Goal: Task Accomplishment & Management: Use online tool/utility

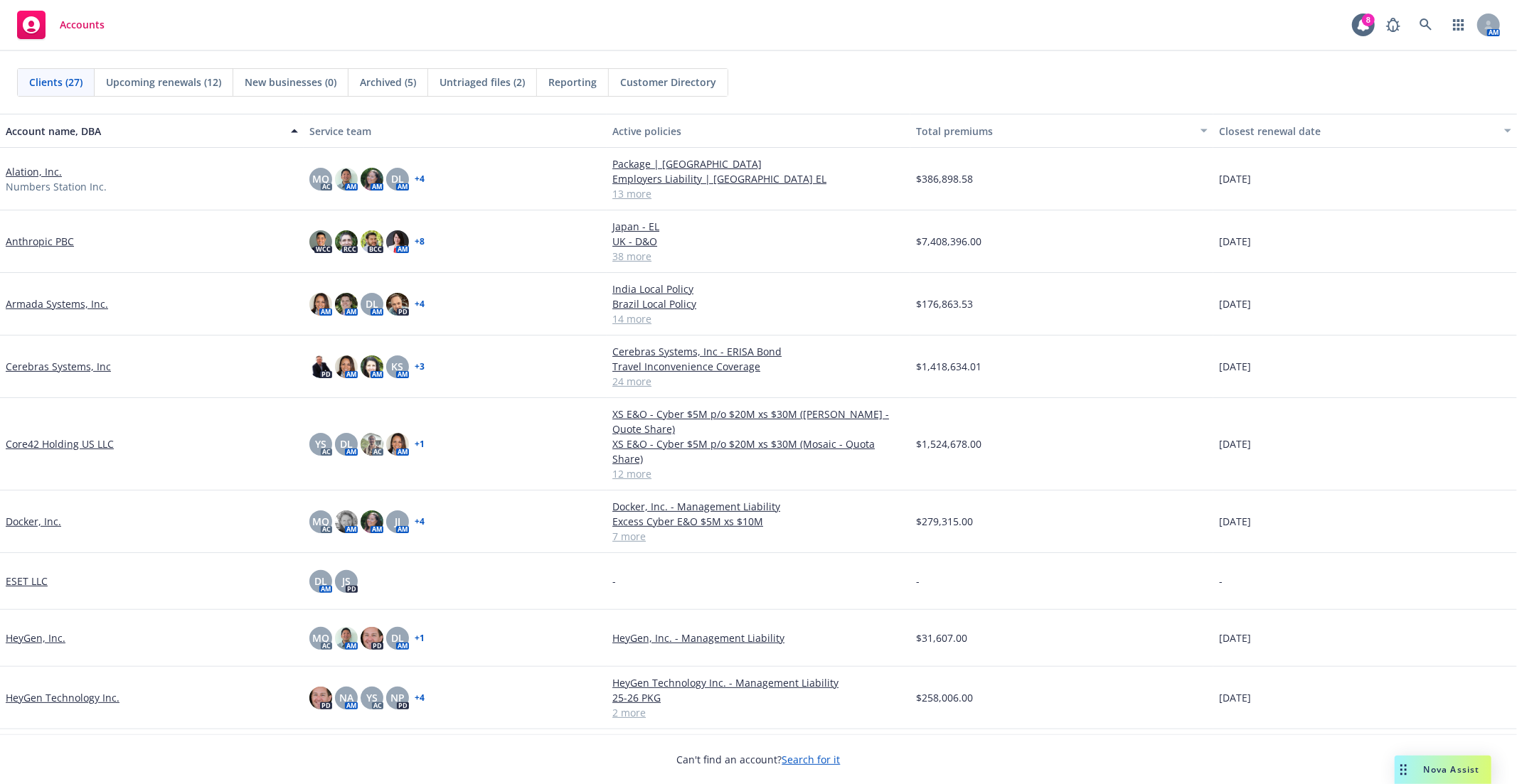
click at [60, 322] on div "Armada Systems, Inc." at bounding box center [152, 304] width 304 height 62
click at [46, 308] on link "Armada Systems, Inc." at bounding box center [57, 304] width 102 height 15
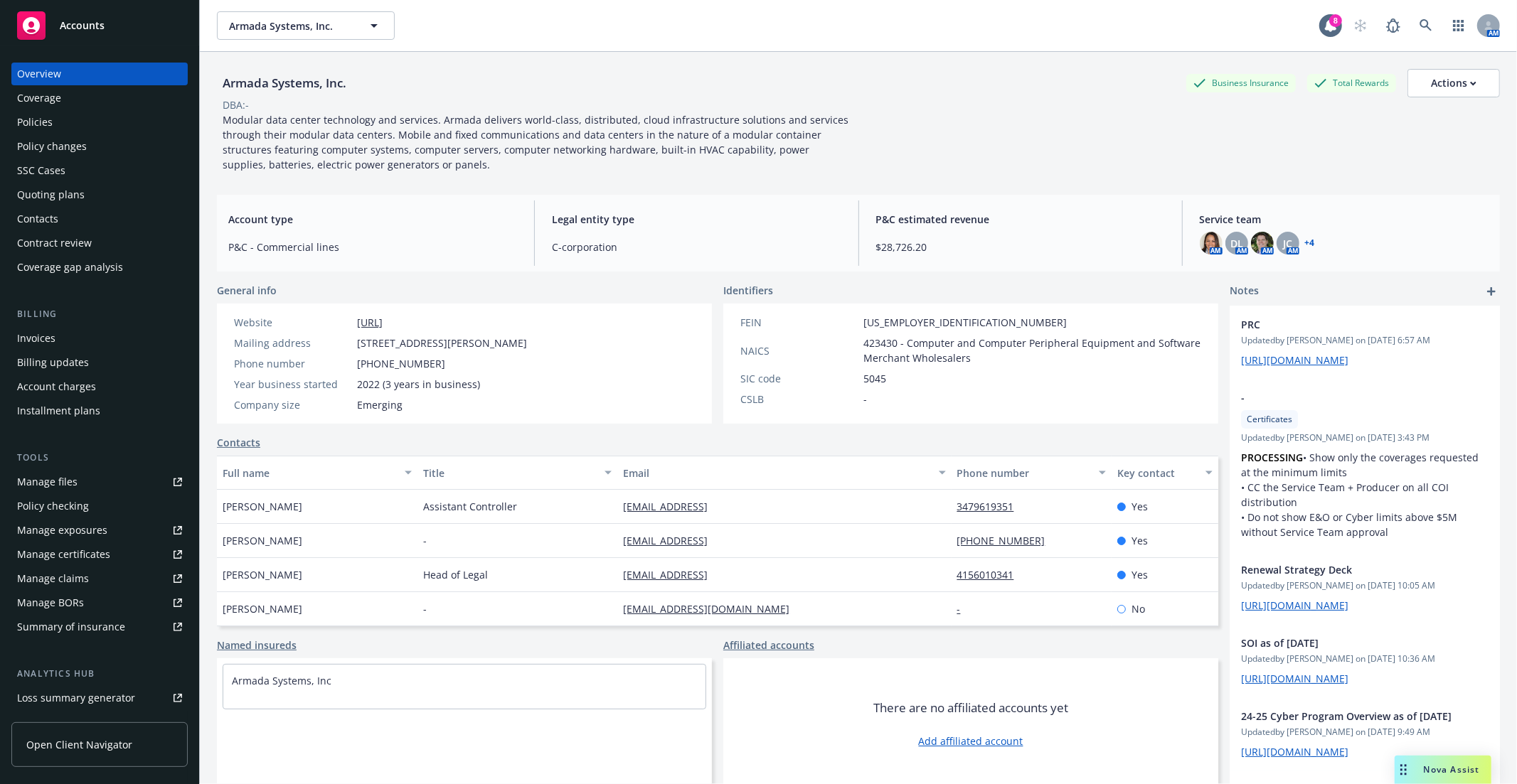
click at [38, 119] on div "Policies" at bounding box center [35, 122] width 35 height 23
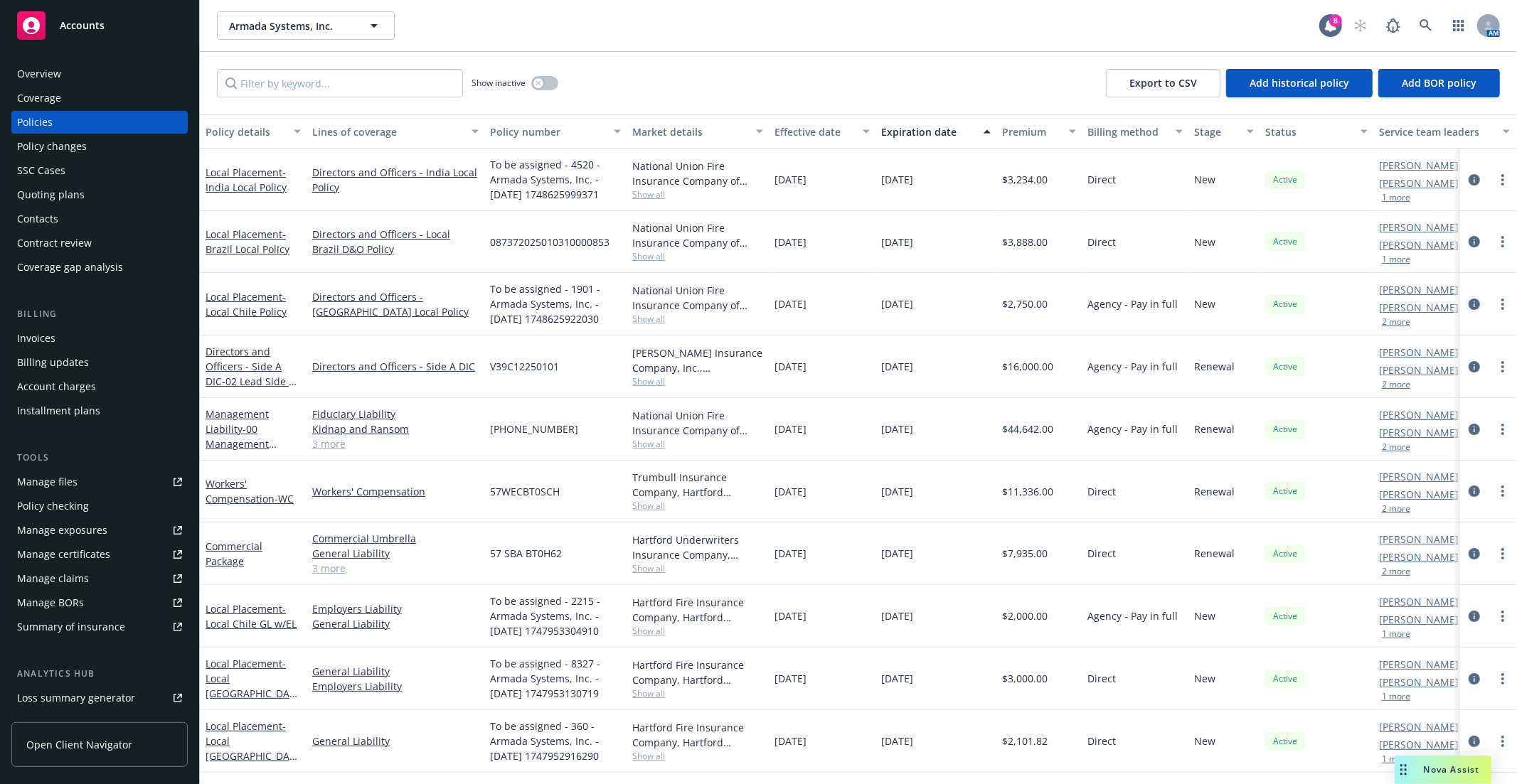
click at [1468, 300] on icon "circleInformation" at bounding box center [1473, 304] width 11 height 11
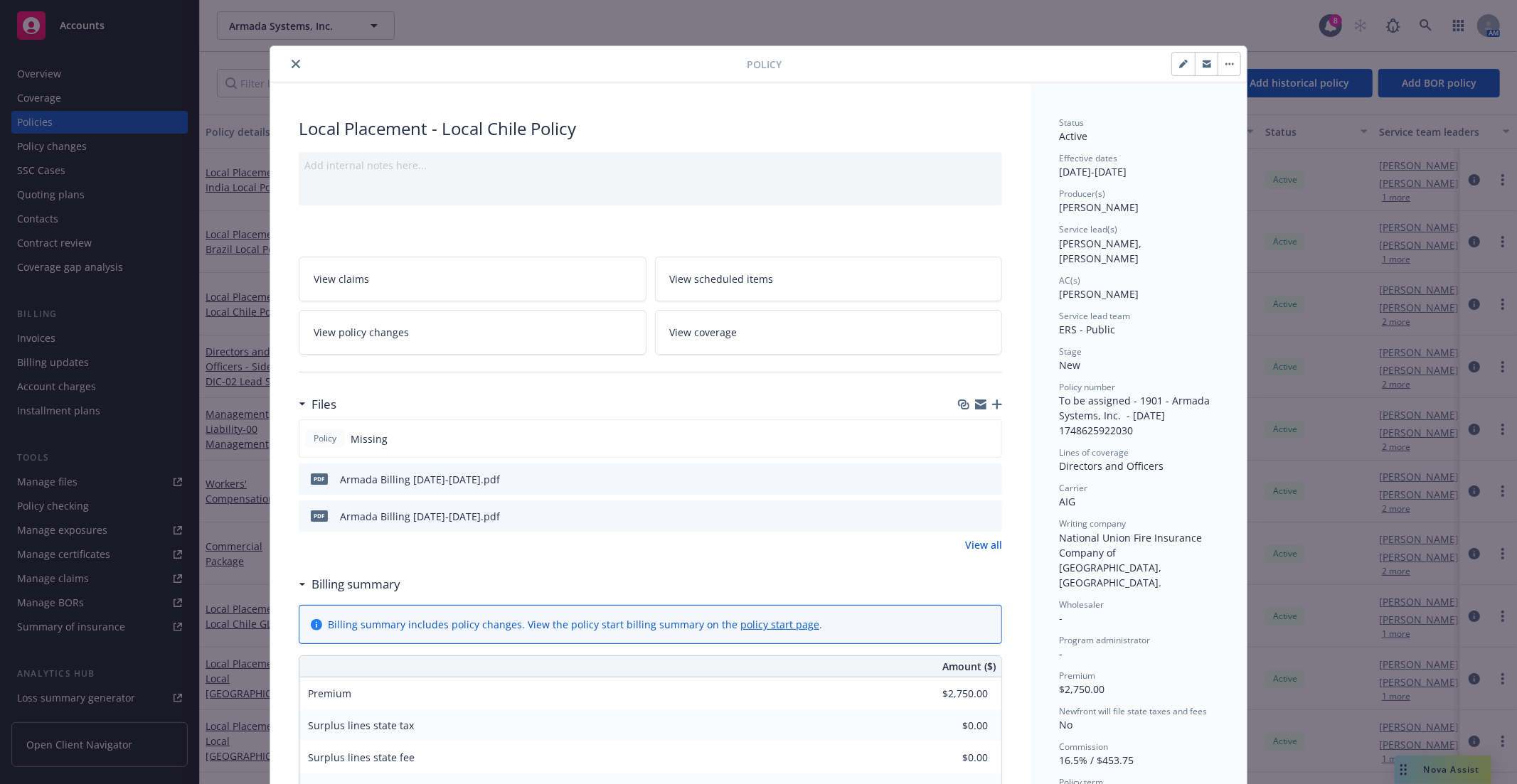
click at [290, 71] on button "close" at bounding box center [295, 64] width 17 height 17
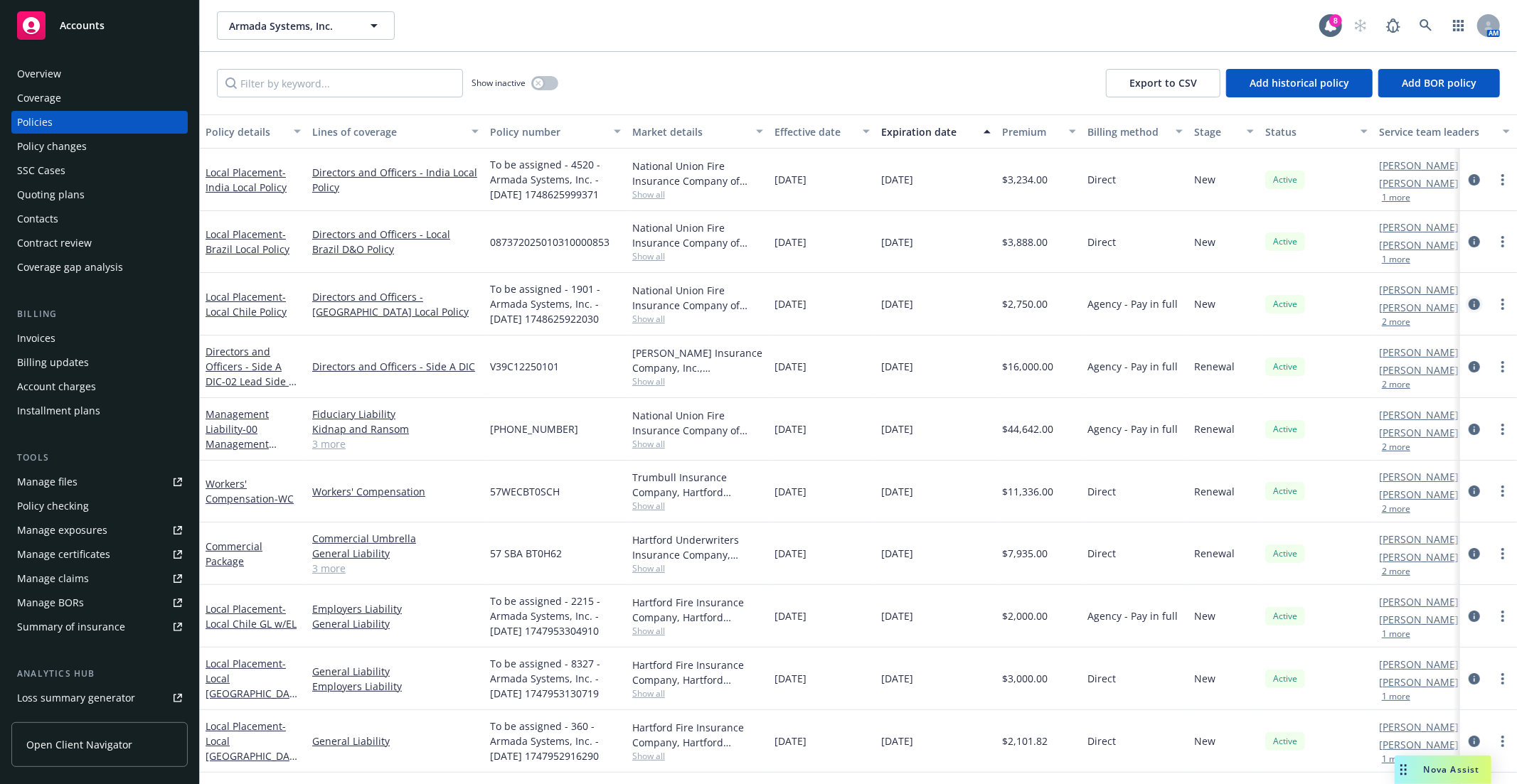
click at [1468, 307] on icon "circleInformation" at bounding box center [1473, 304] width 11 height 11
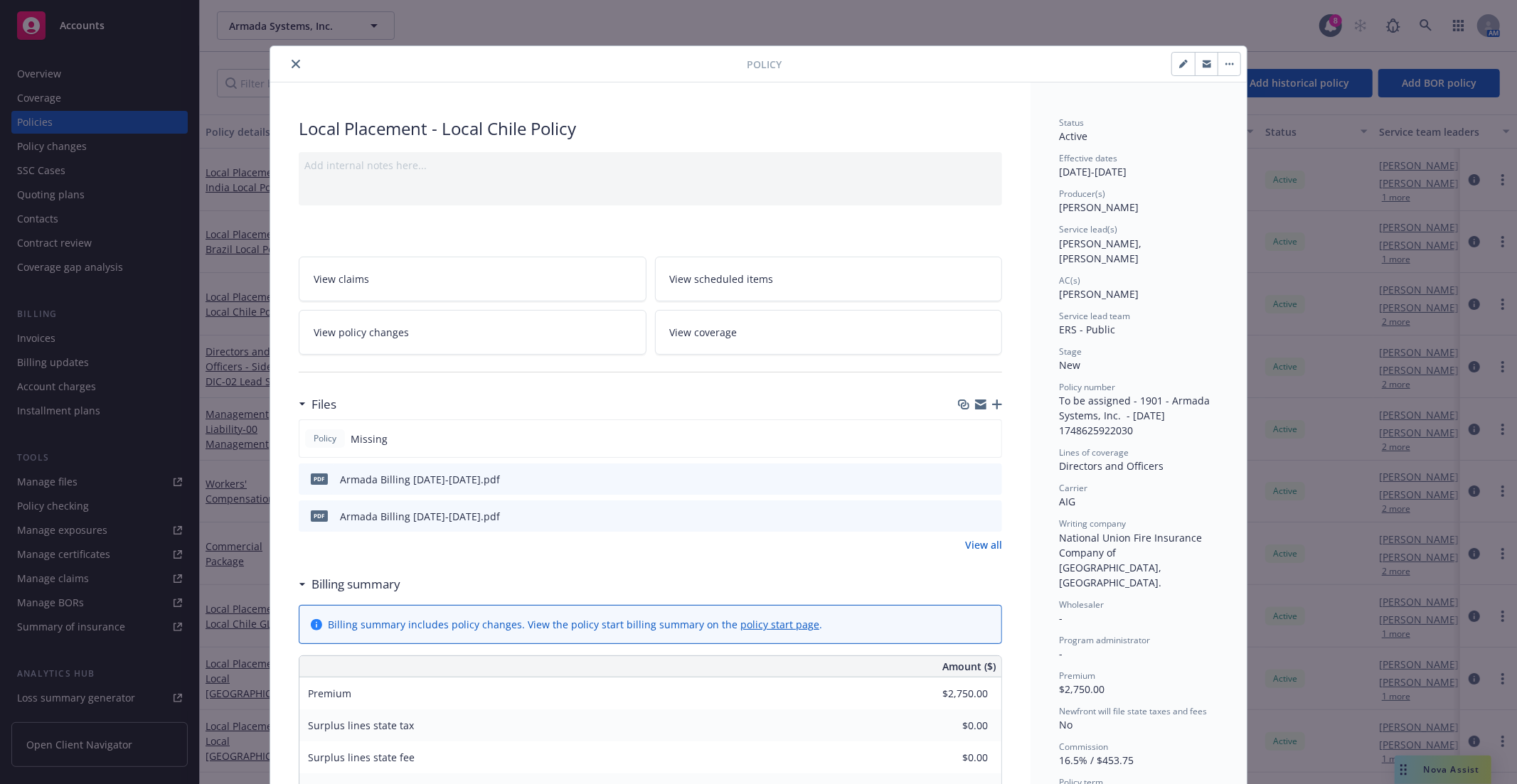
scroll to position [43, 0]
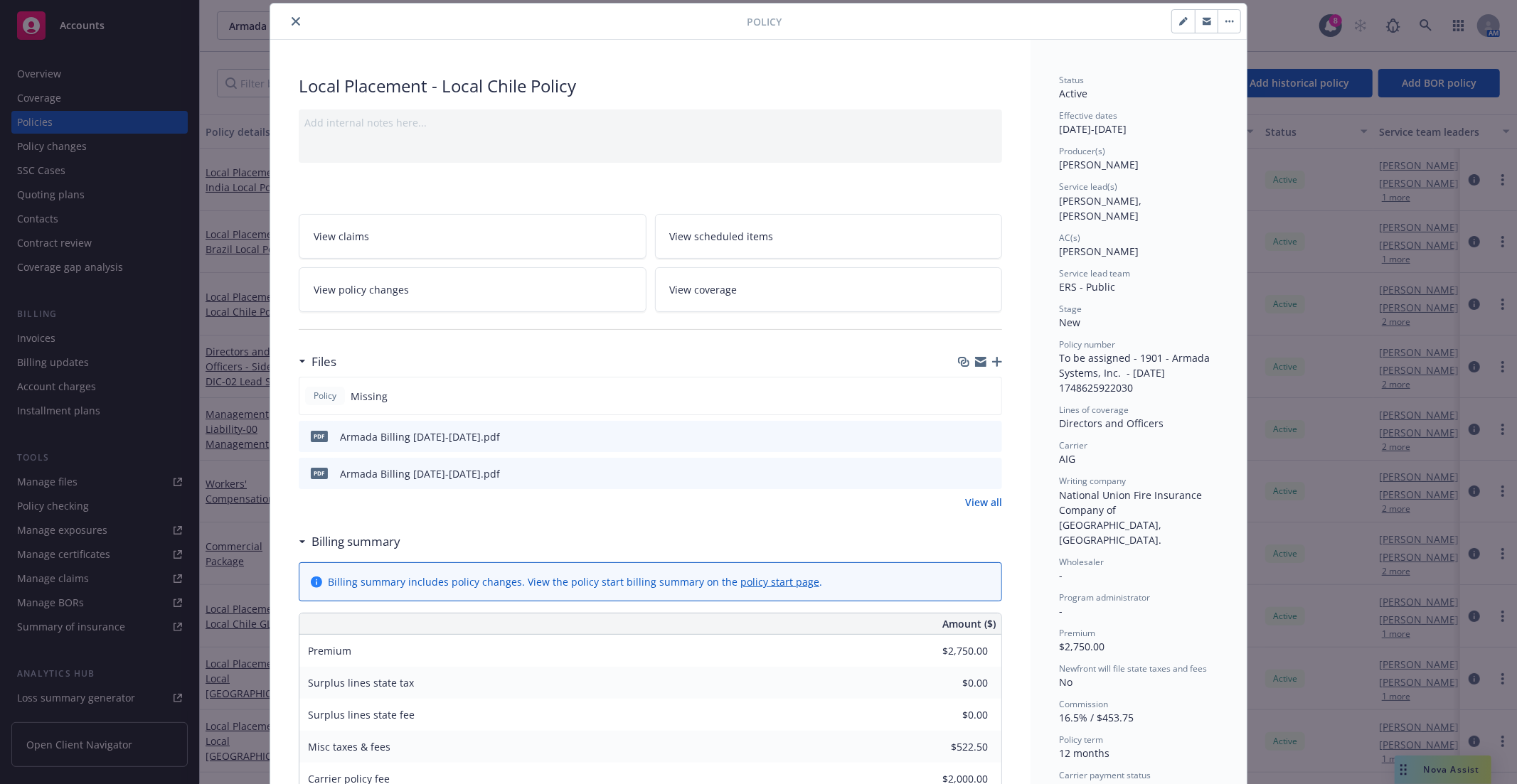
click at [292, 17] on icon "close" at bounding box center [295, 21] width 8 height 8
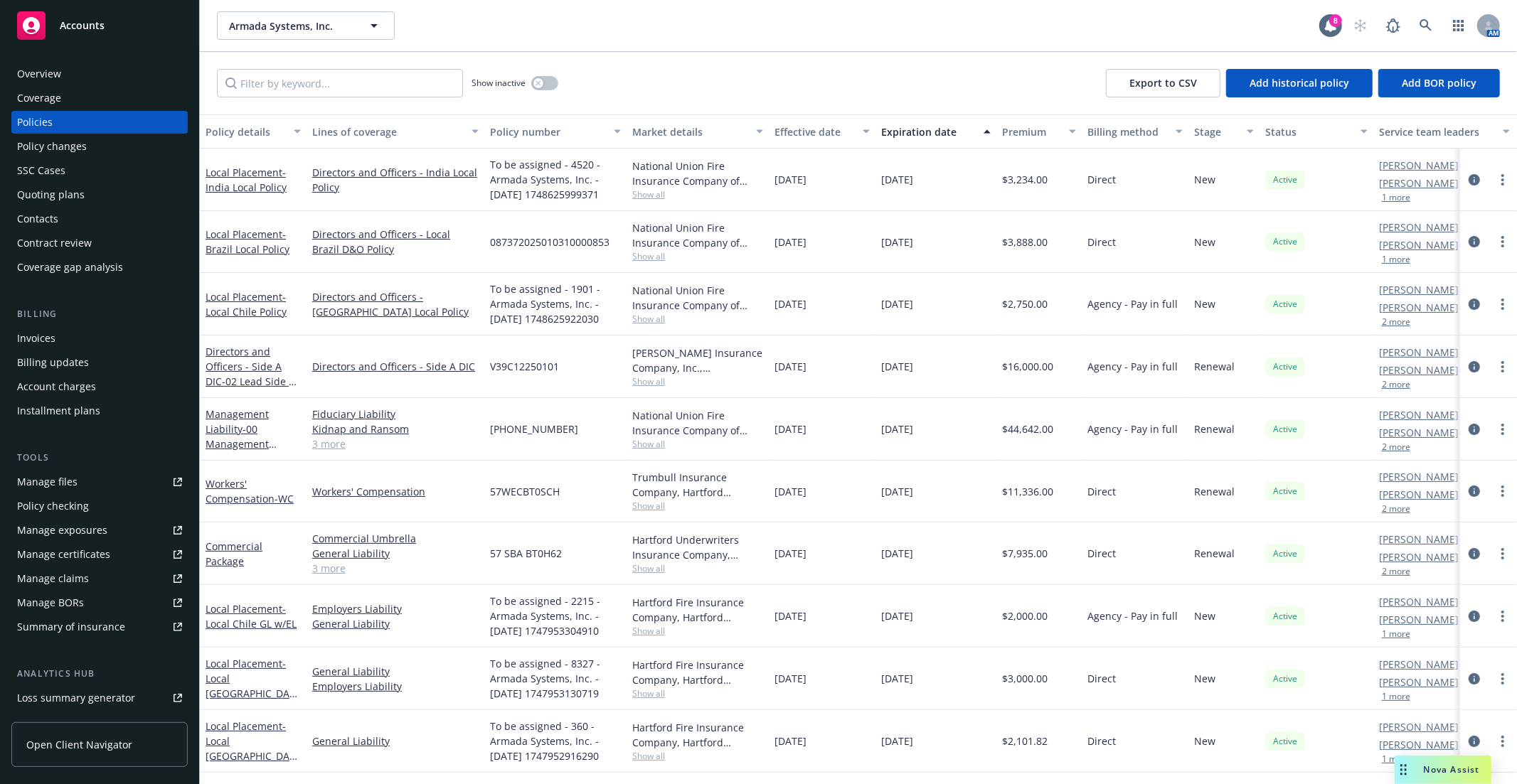
click at [65, 481] on div "Manage files" at bounding box center [47, 482] width 61 height 23
click at [296, 27] on span "Armada Systems, Inc." at bounding box center [290, 26] width 123 height 15
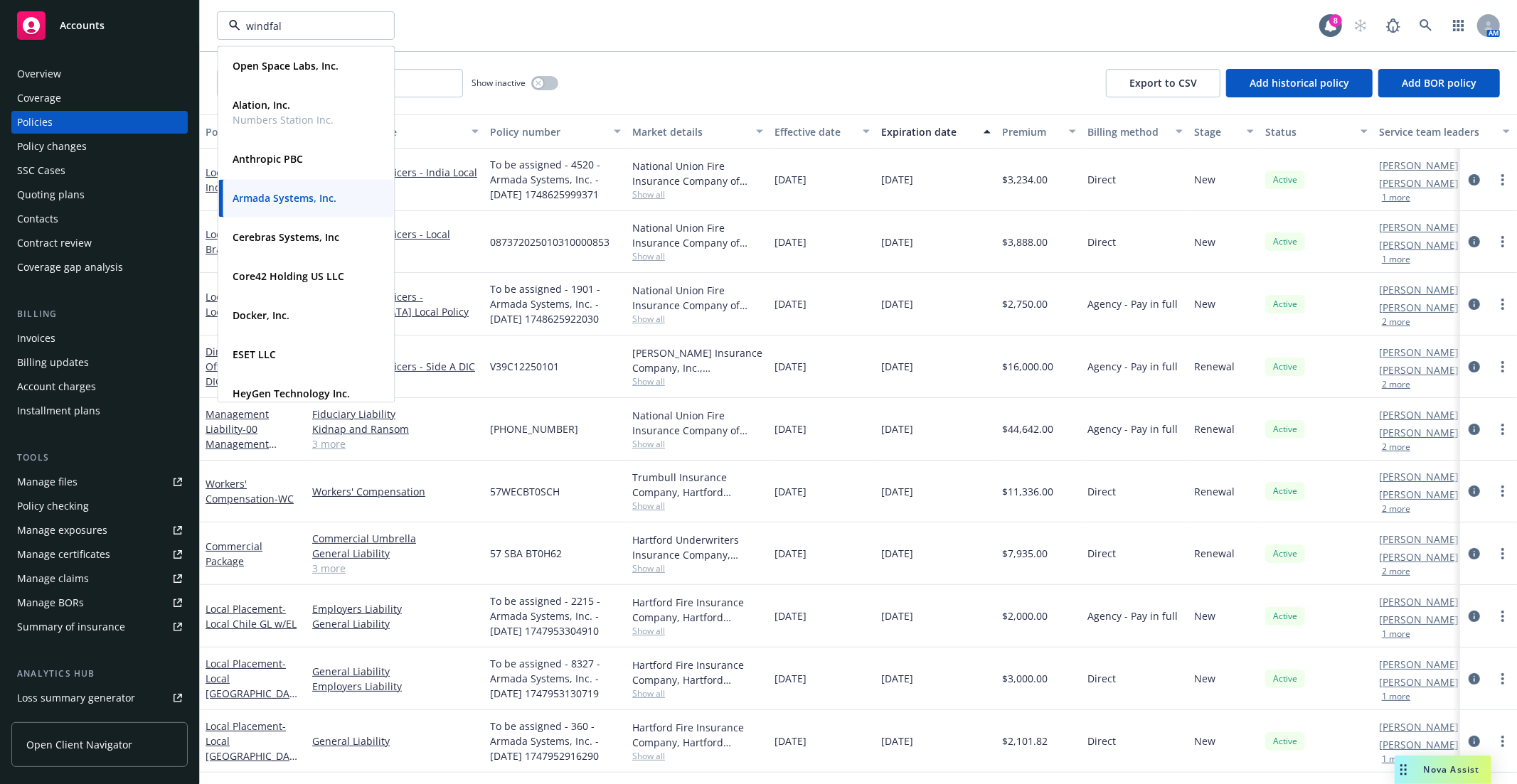
type input "windfall"
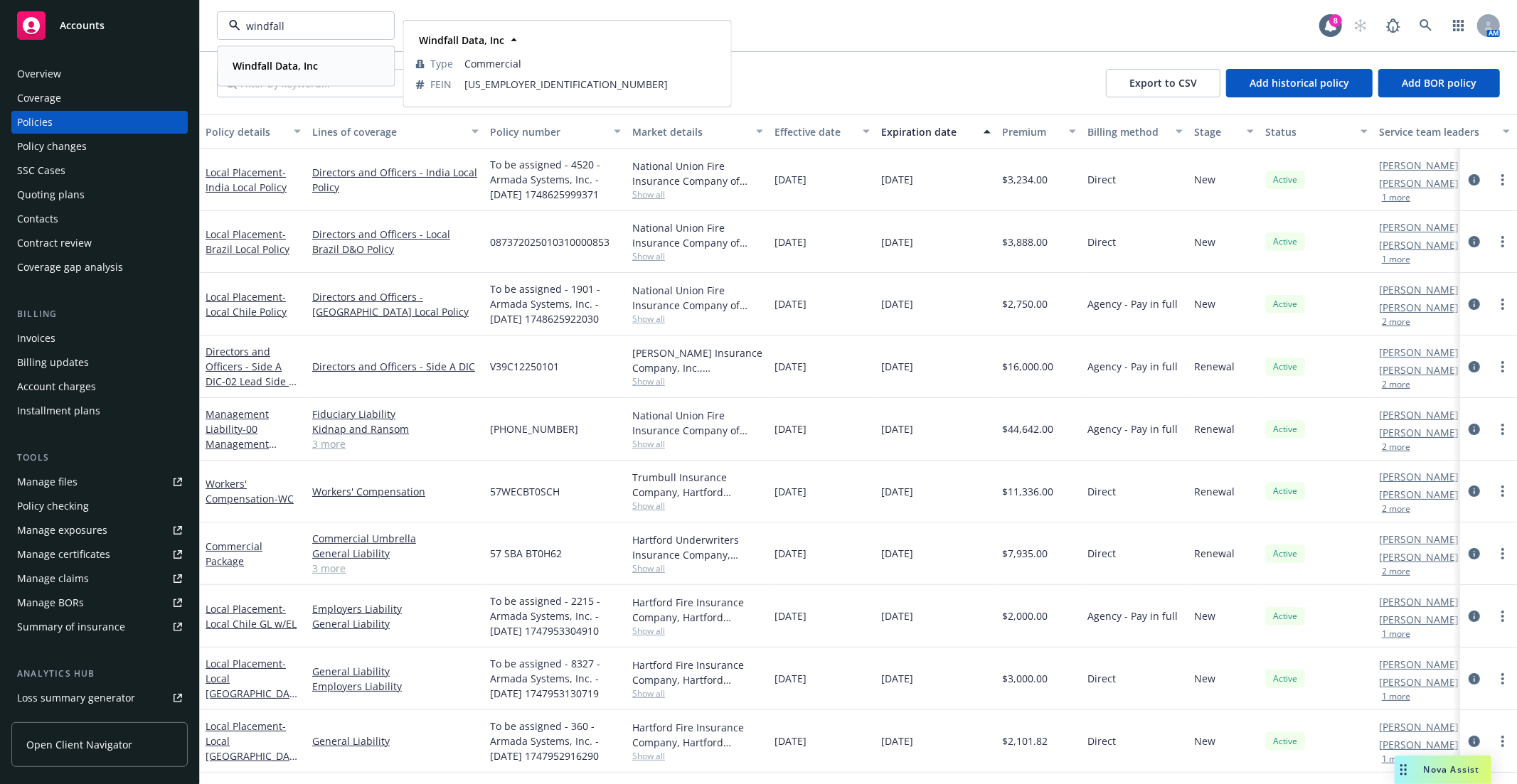
click at [283, 76] on div "Windfall Data, Inc Type Commercial FEIN 81-3232300" at bounding box center [306, 66] width 175 height 38
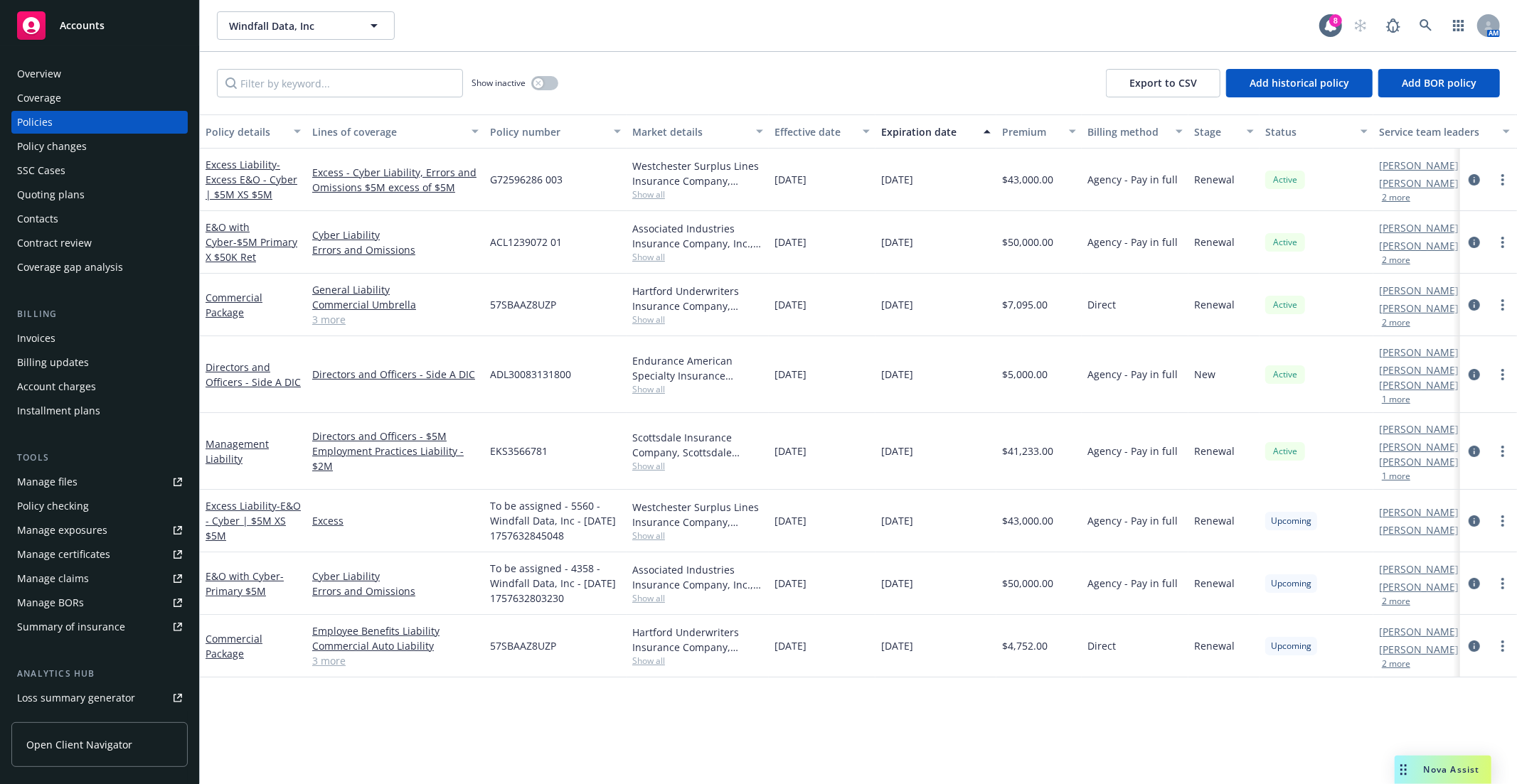
click at [93, 489] on link "Manage files" at bounding box center [99, 482] width 176 height 23
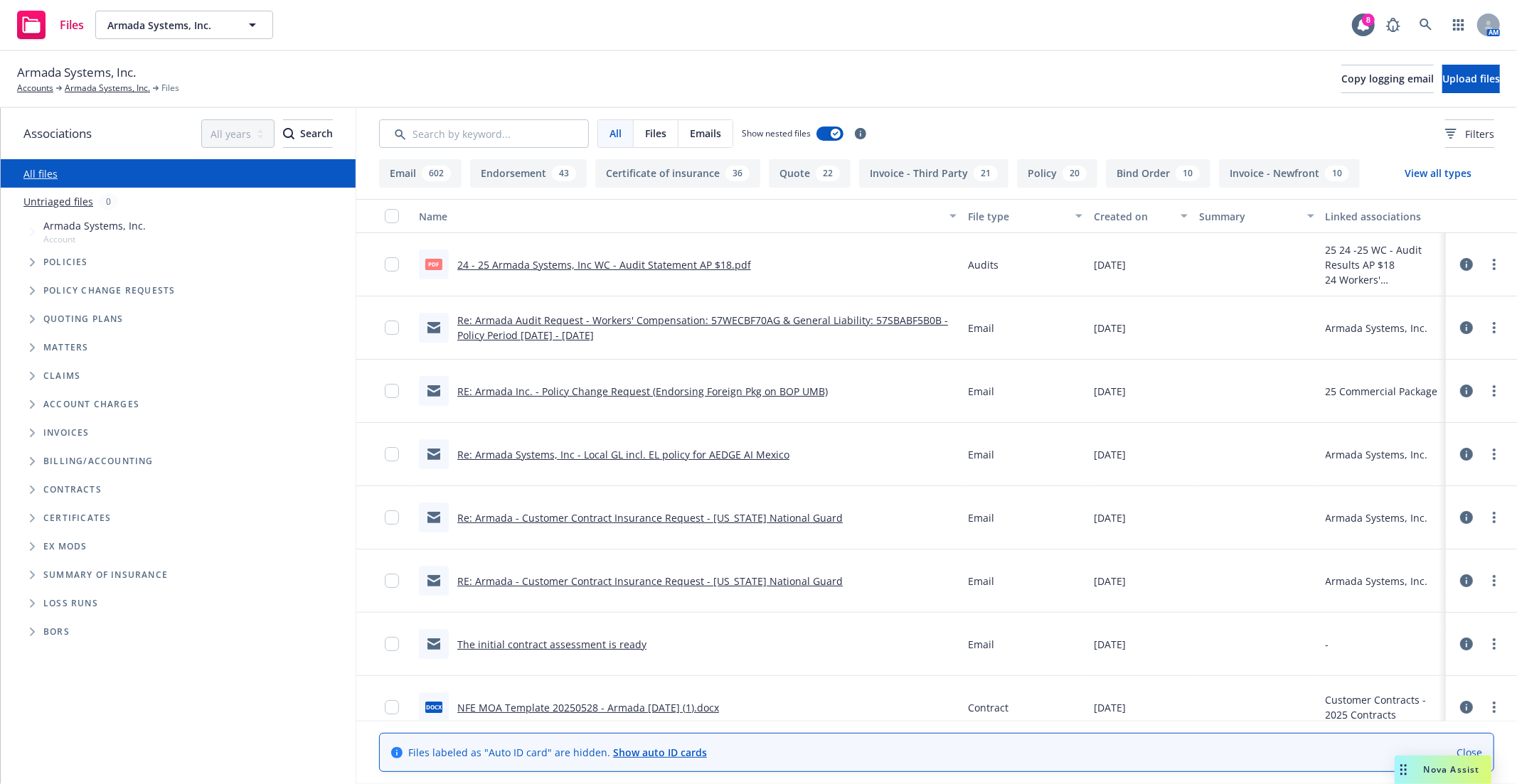
click at [36, 268] on span "Tree Example" at bounding box center [31, 262] width 23 height 23
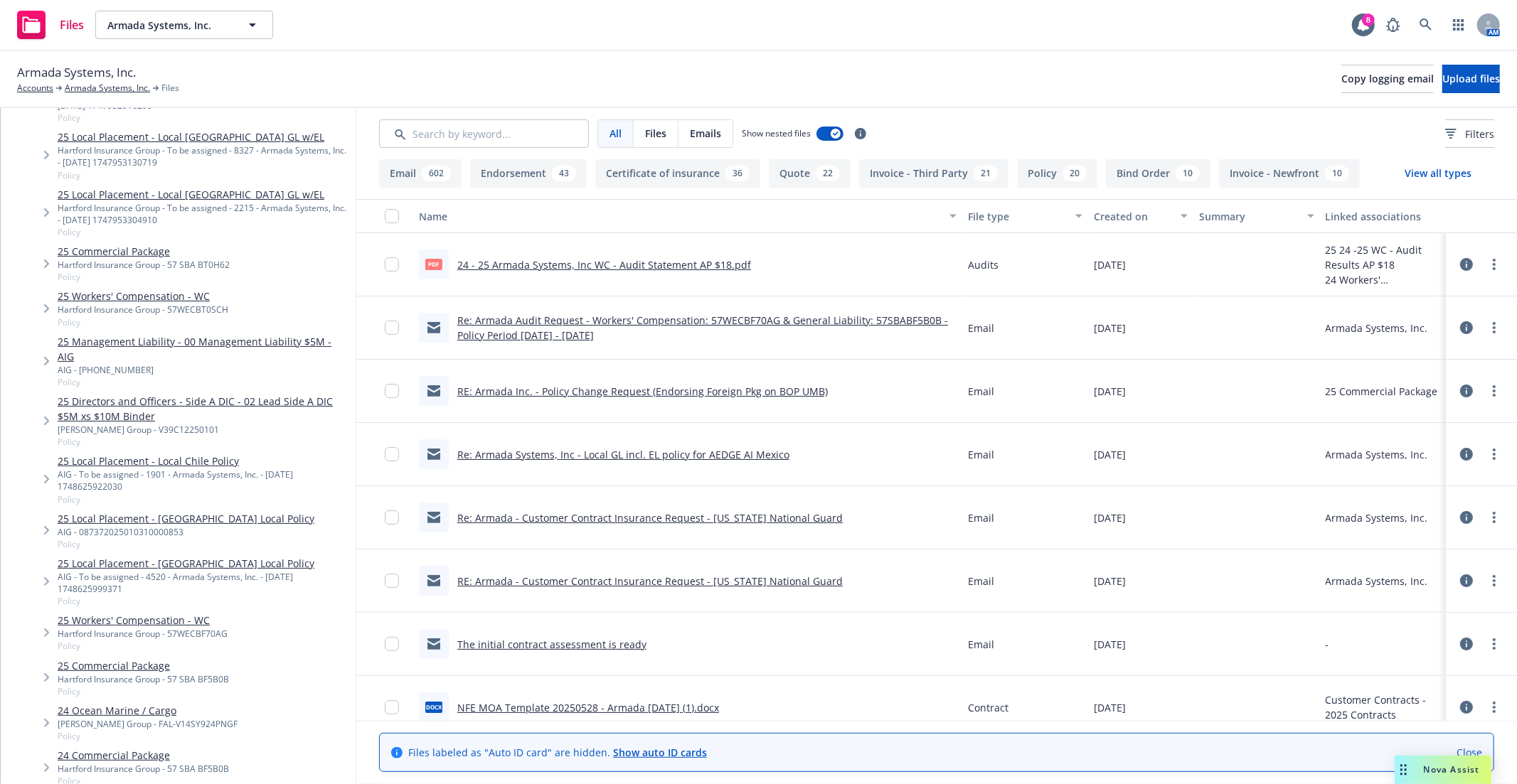
scroll to position [544, 0]
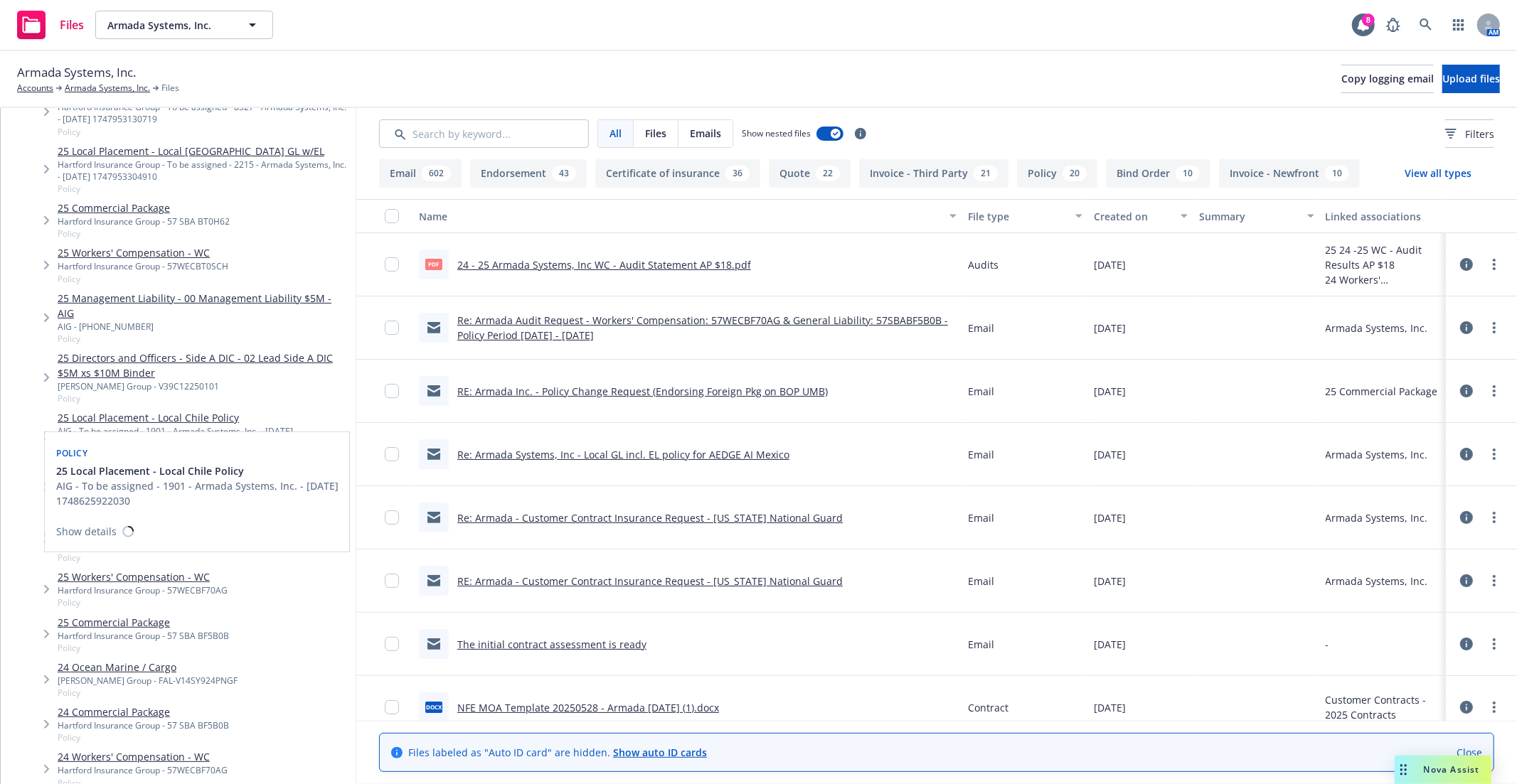
click at [188, 425] on div "AIG - To be assigned - 1901 - Armada Systems, Inc. - 05/30/2025 1748625922030" at bounding box center [203, 437] width 292 height 24
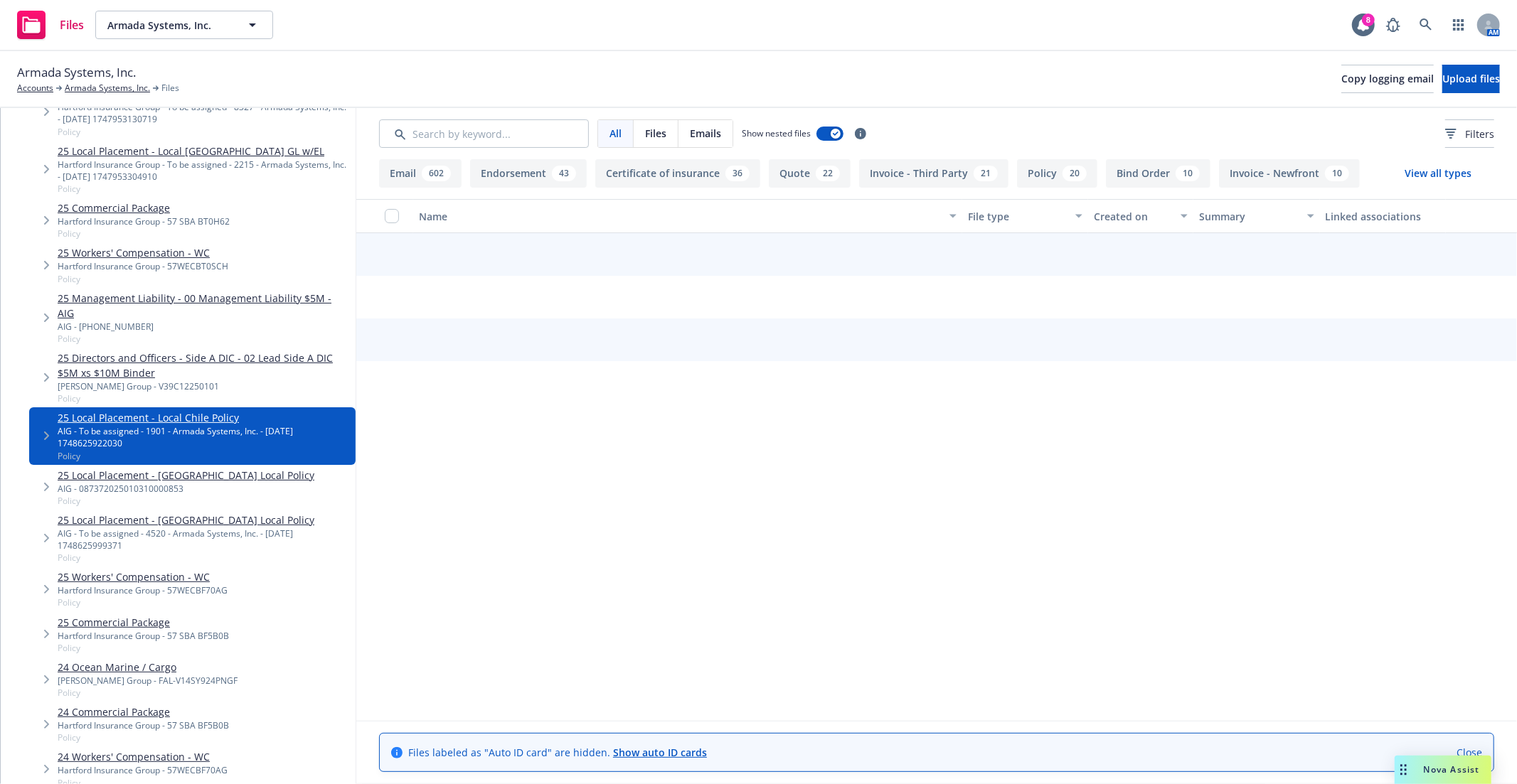
click at [169, 410] on link "25 Local Placement - Local Chile Policy" at bounding box center [203, 418] width 292 height 15
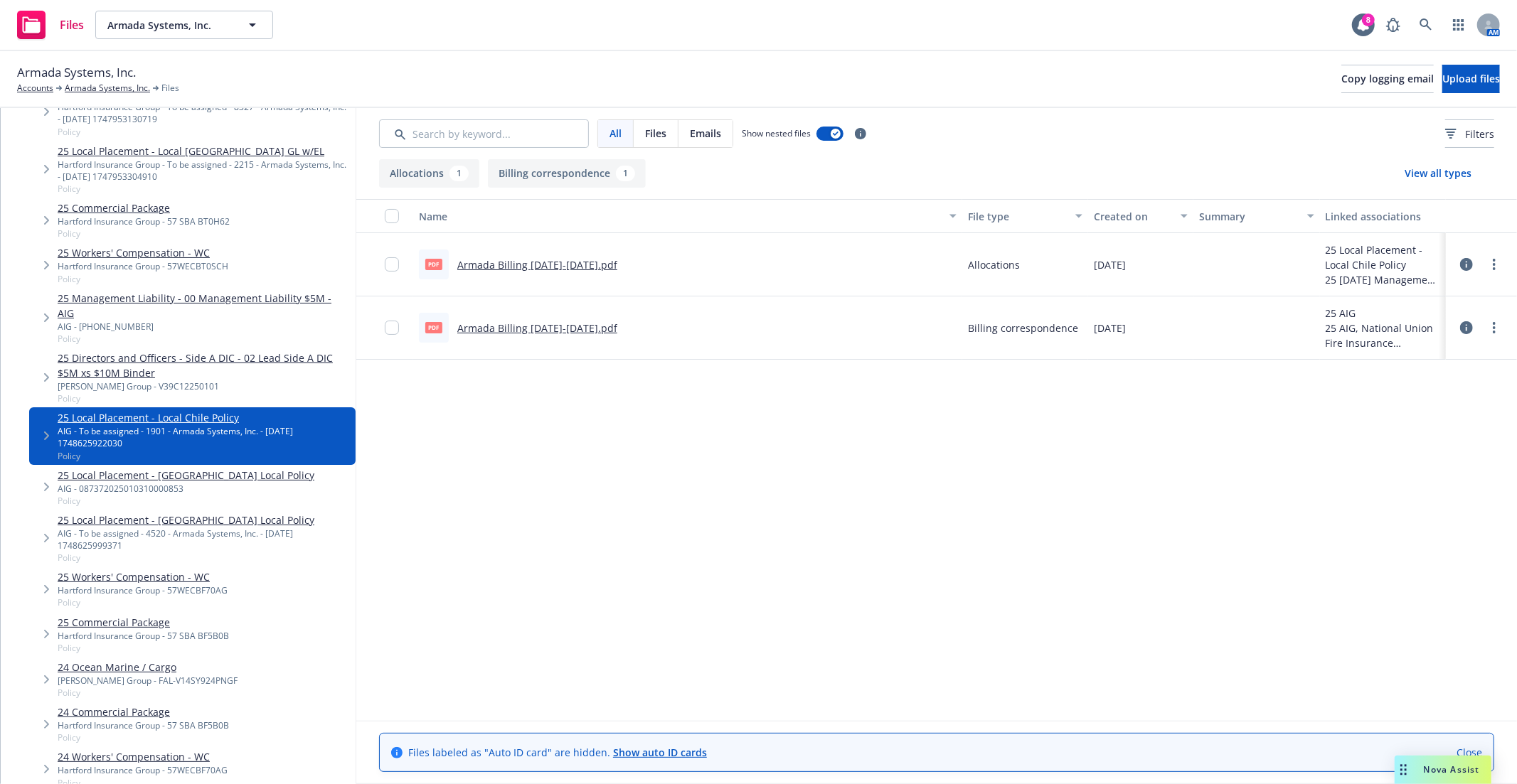
click at [528, 329] on link "Armada Billing 2025-2026.pdf" at bounding box center [538, 328] width 160 height 14
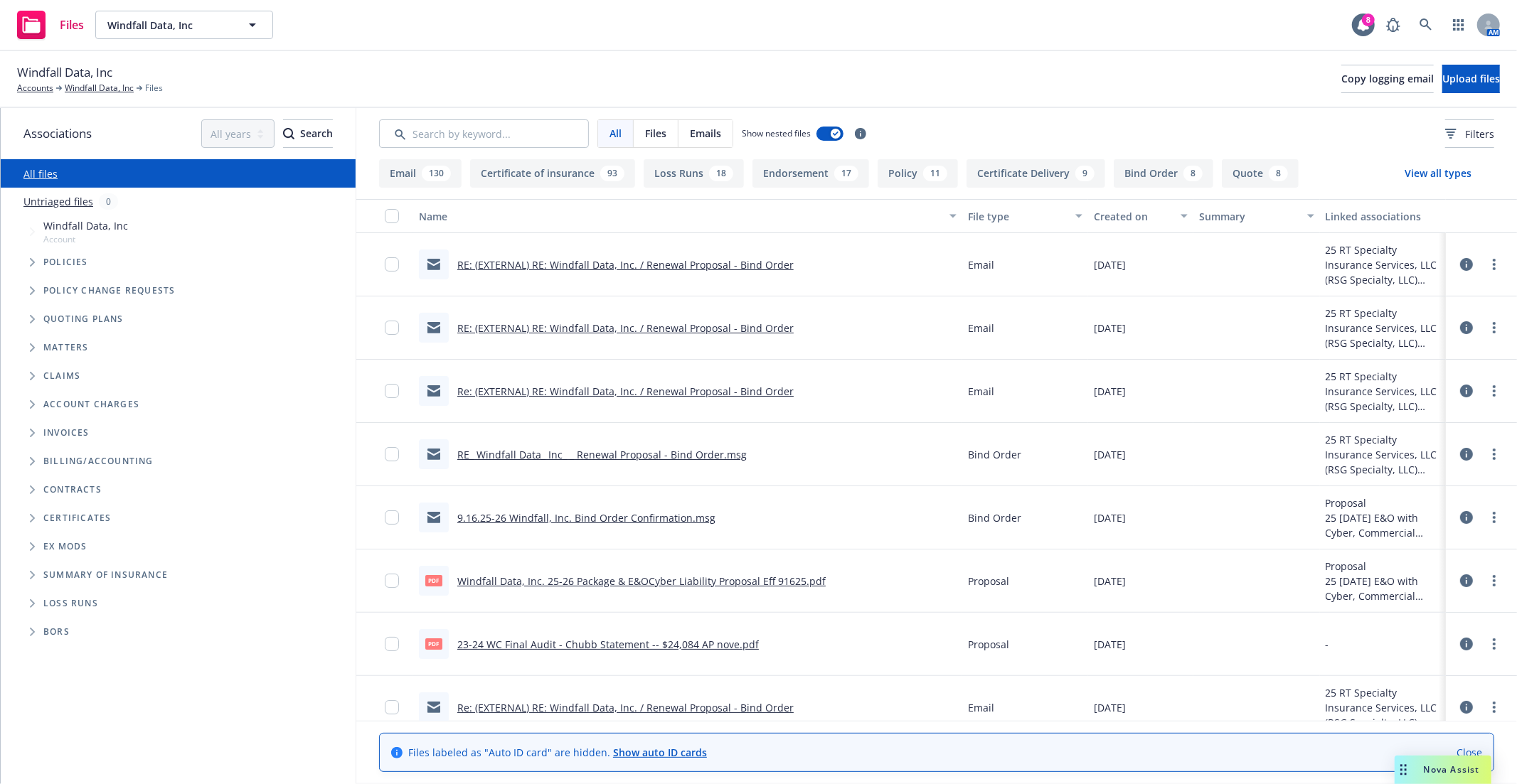
click at [404, 79] on div "Windfall Data, Inc Accounts Windfall Data, Inc Files Copy logging email Upload …" at bounding box center [758, 78] width 1482 height 31
click at [88, 87] on link "Windfall Data, Inc" at bounding box center [100, 88] width 69 height 13
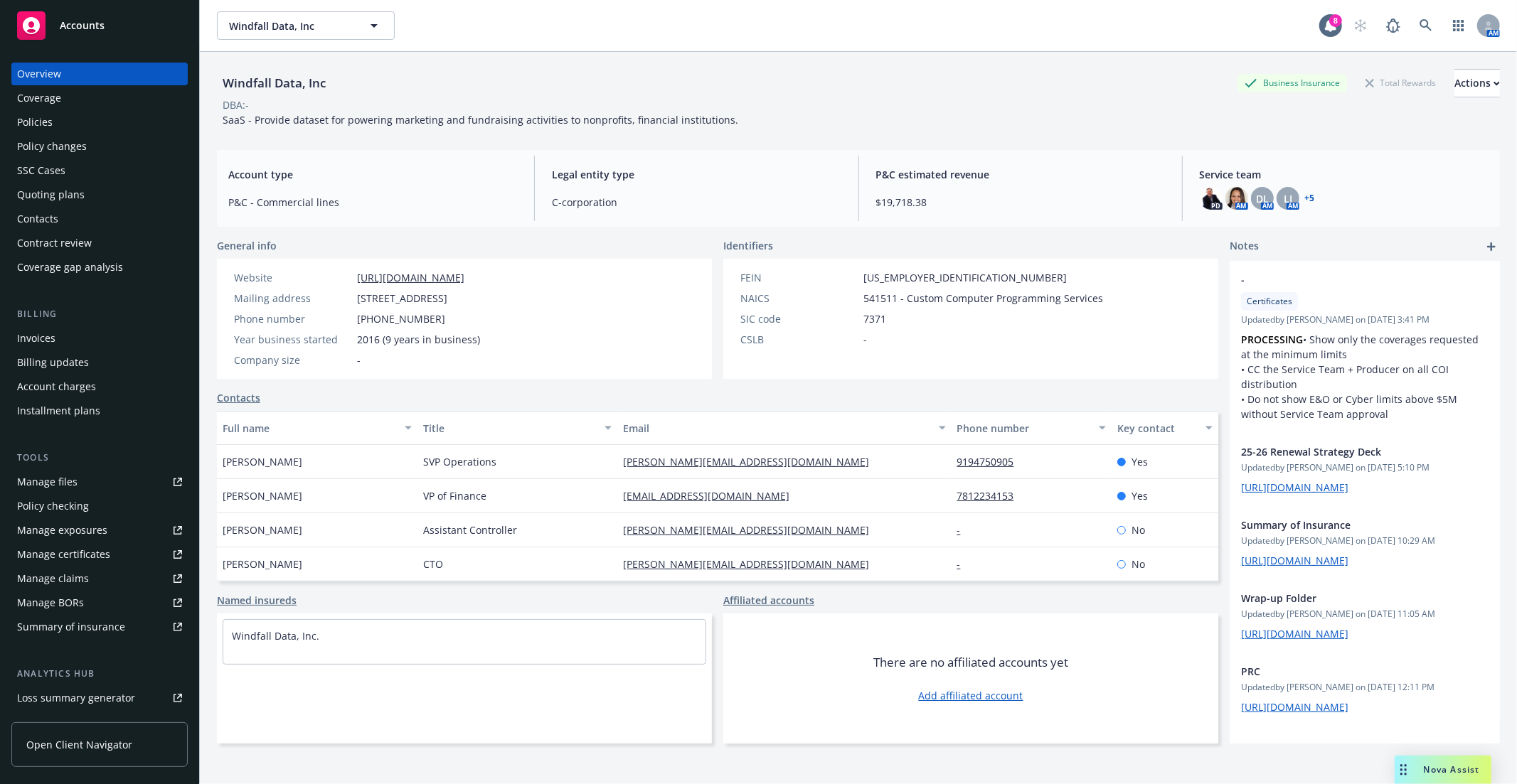
click at [452, 74] on div "Windfall Data, Inc Business Insurance Total Rewards Actions" at bounding box center [858, 84] width 1282 height 29
click at [315, 32] on span "Windfall Data, Inc" at bounding box center [290, 26] width 123 height 15
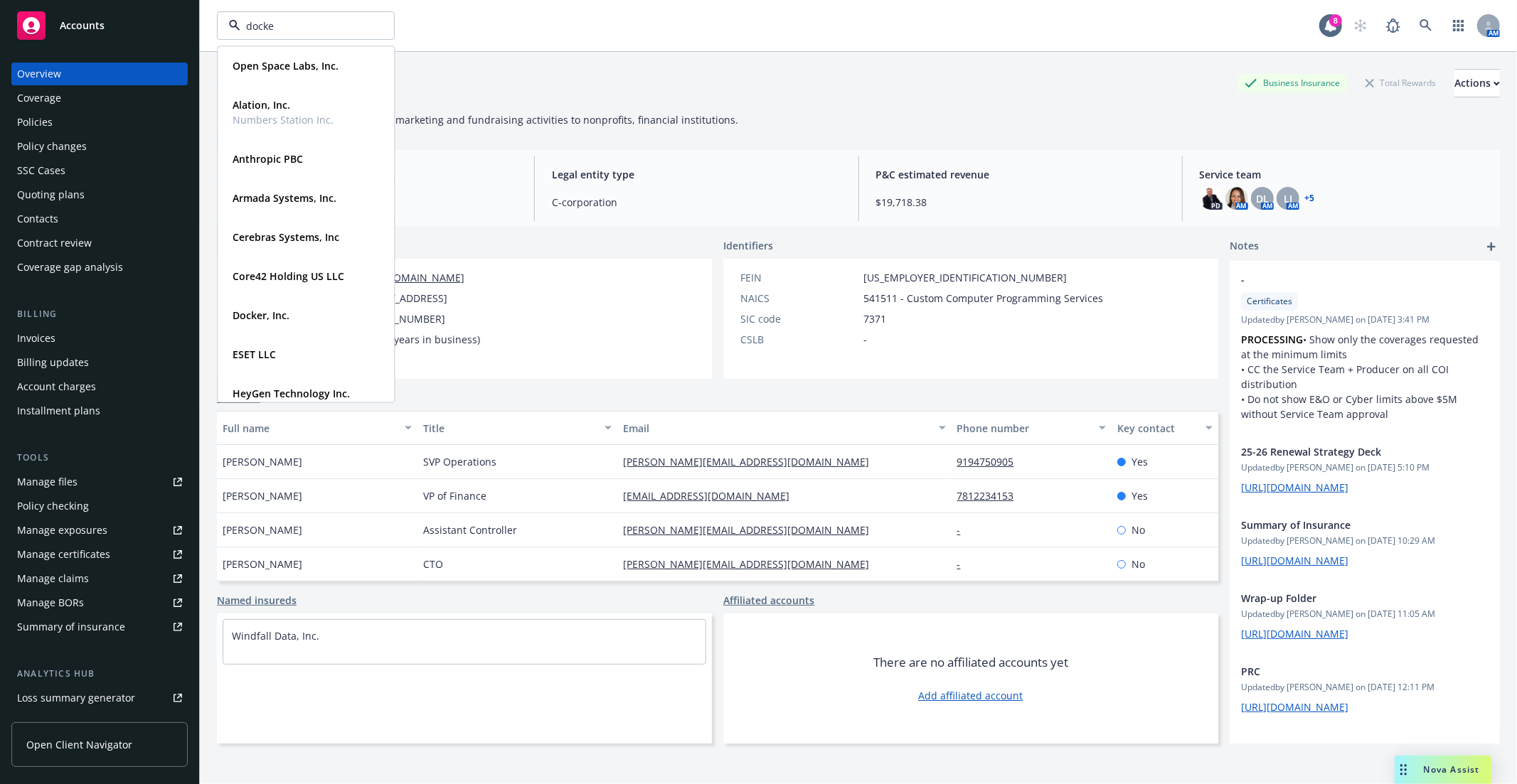
type input "docker"
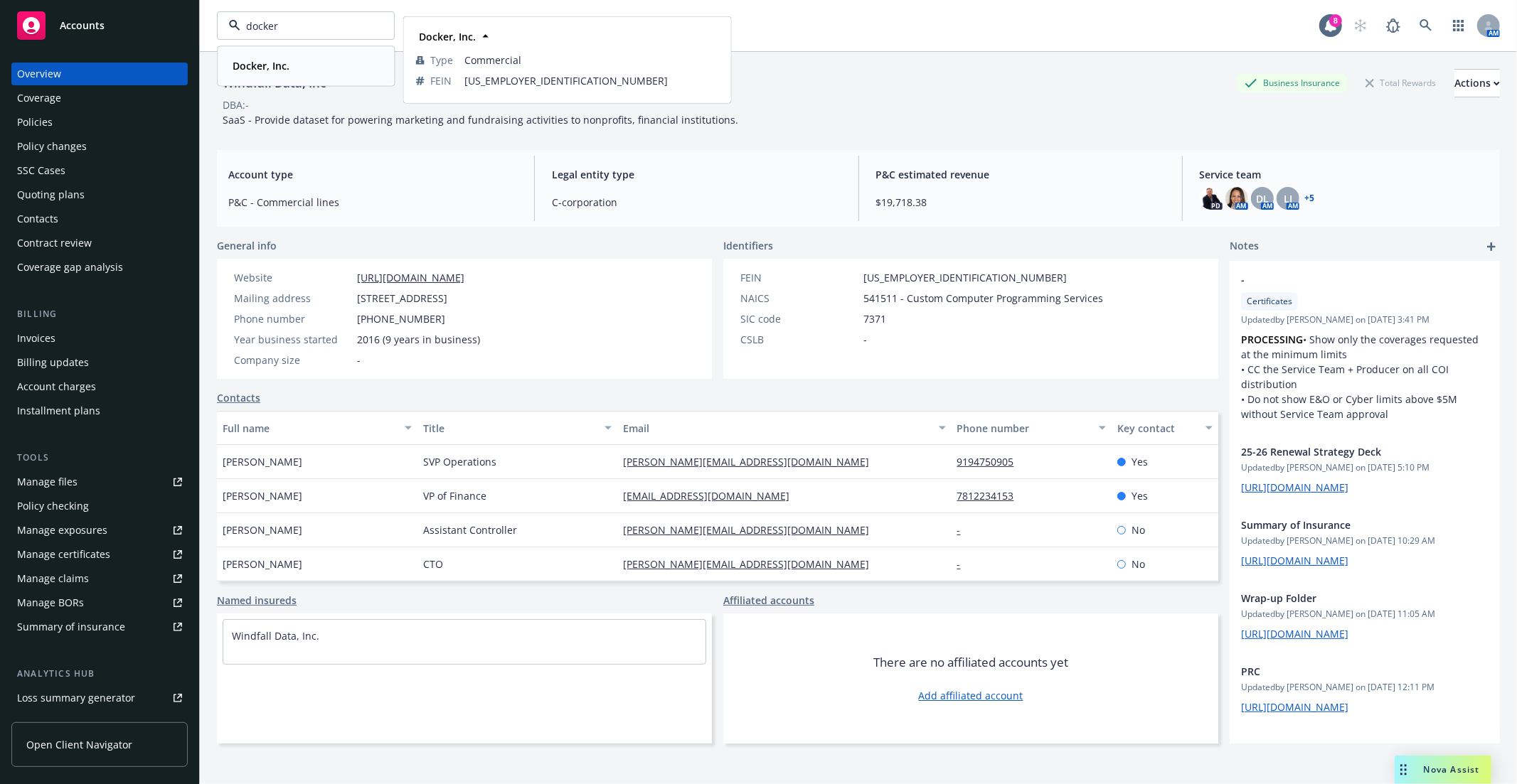
click at [307, 51] on div "Docker, Inc. Type Commercial FEIN [US_EMPLOYER_IDENTIFICATION_NUMBER]" at bounding box center [306, 66] width 175 height 38
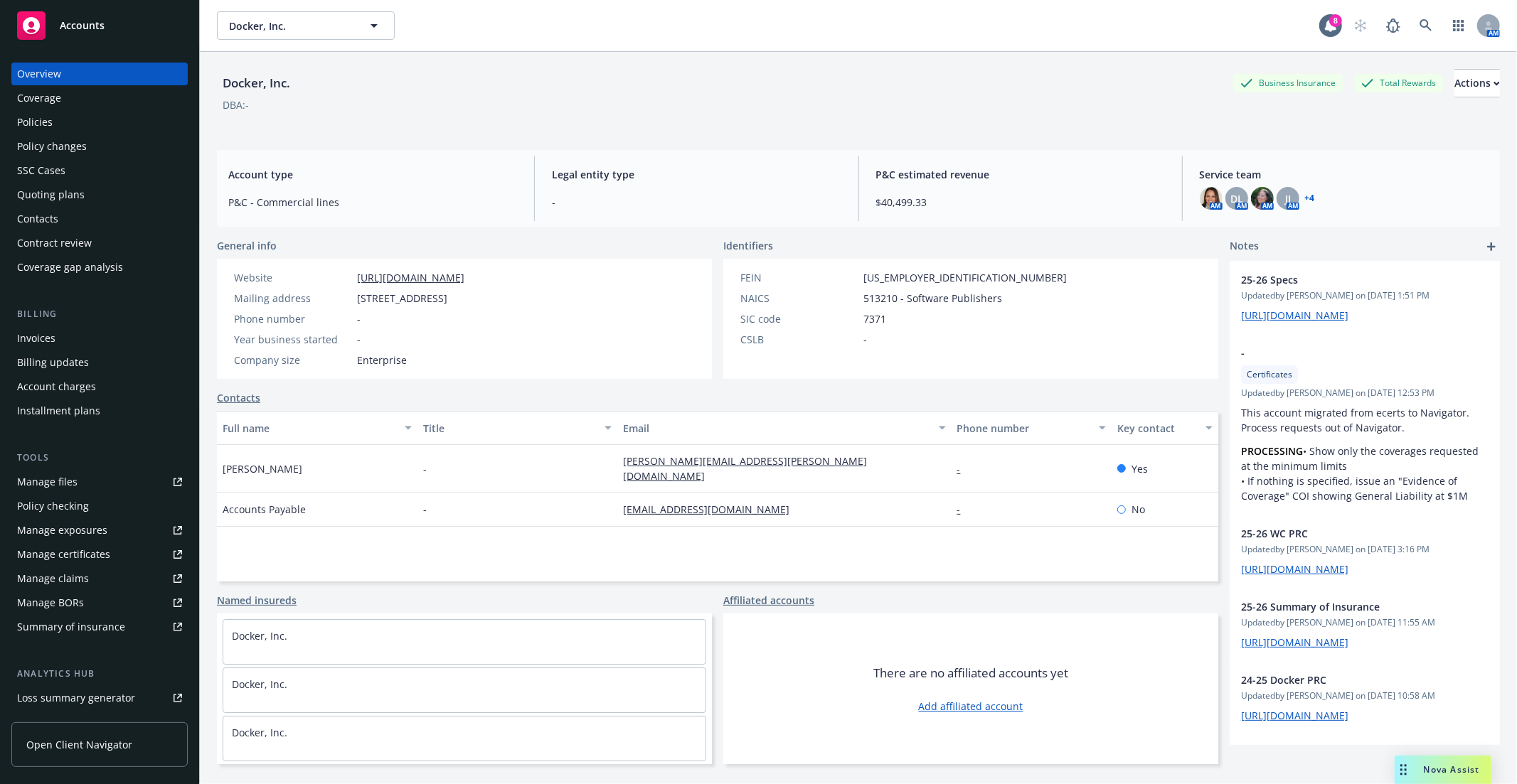
click at [88, 548] on div "Manage certificates" at bounding box center [63, 554] width 93 height 23
click at [341, 26] on span "Docker, Inc." at bounding box center [290, 26] width 123 height 15
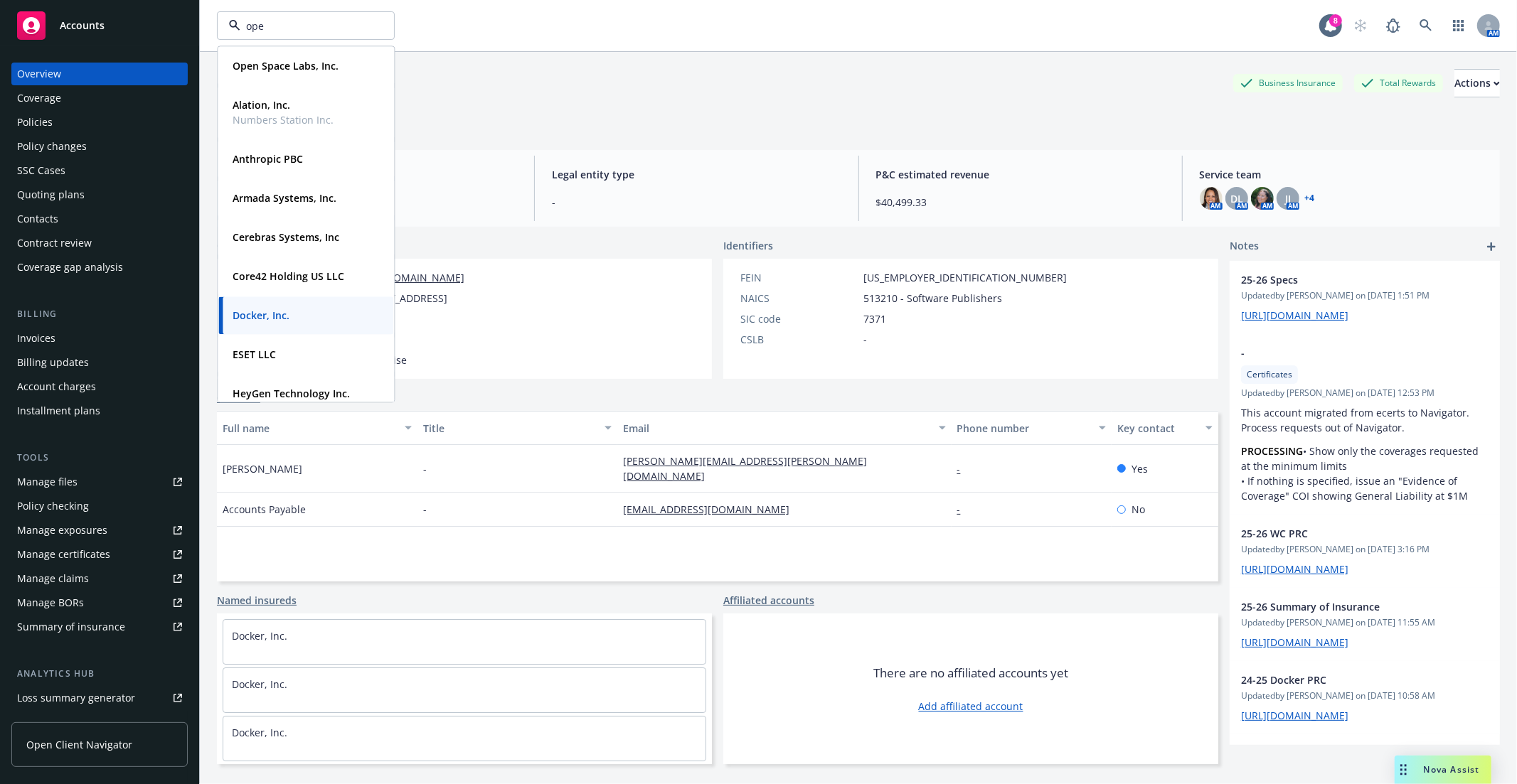
type input "open"
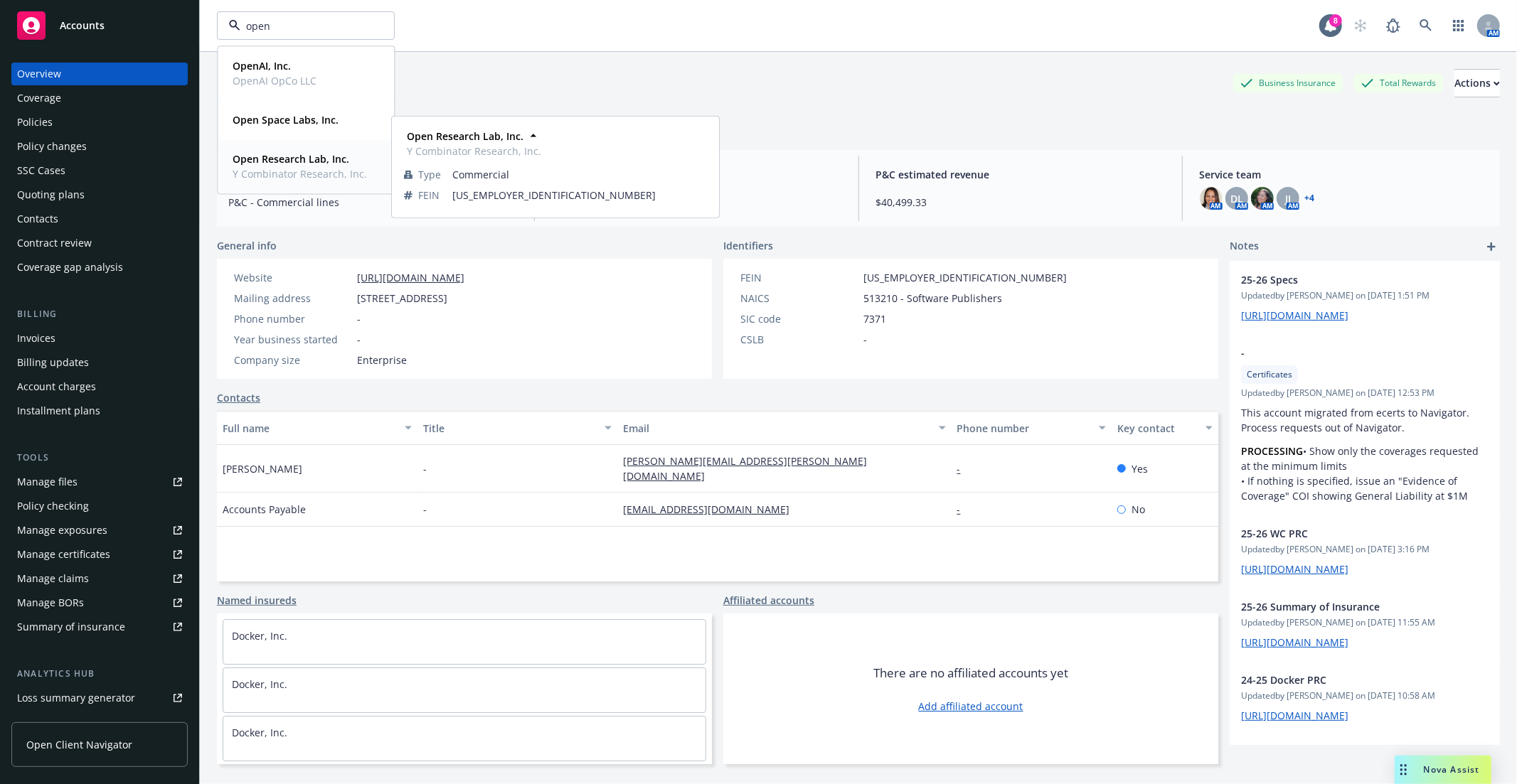
click at [321, 174] on span "Y Combinator Research, Inc." at bounding box center [299, 174] width 134 height 15
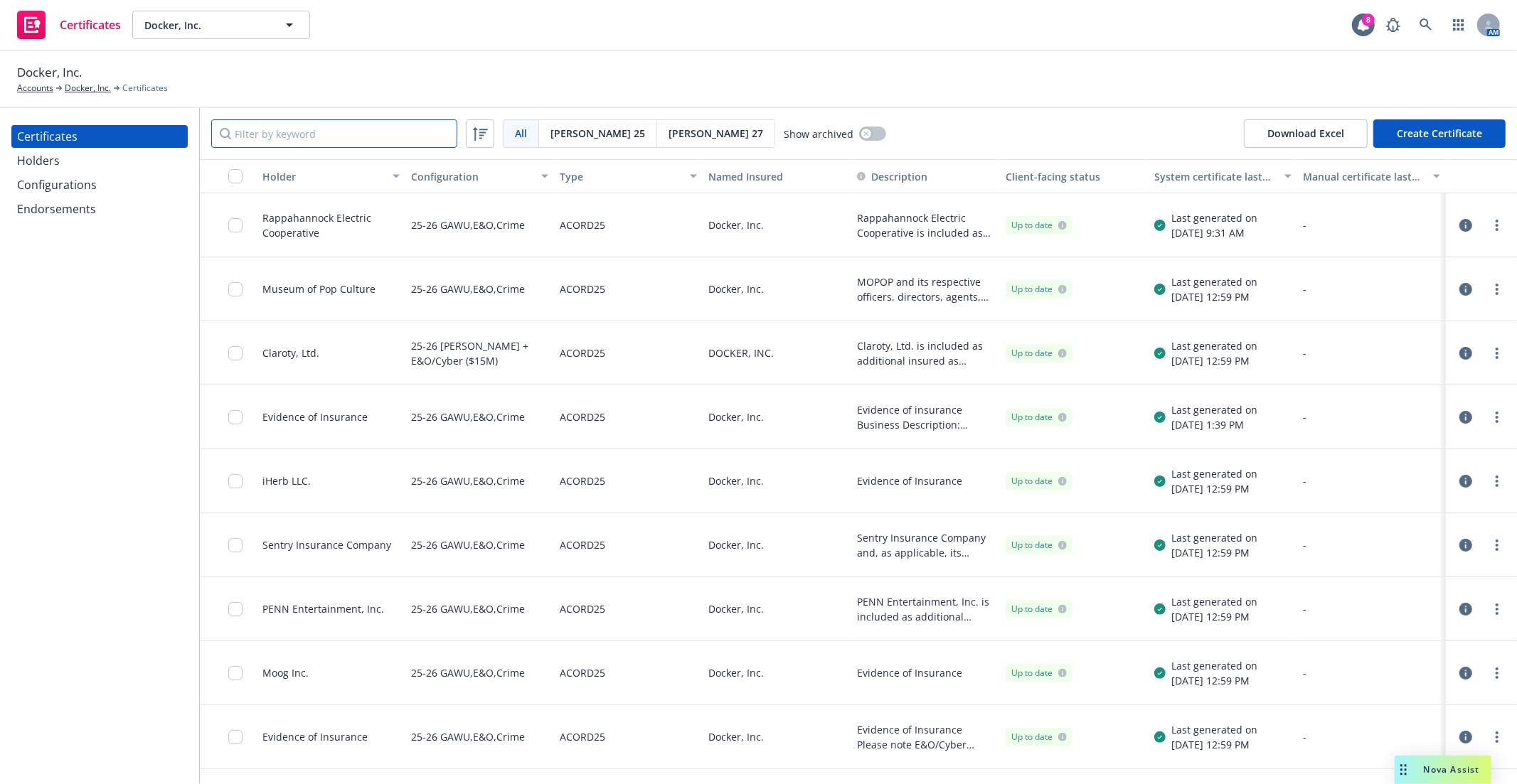
click at [387, 127] on input "Filter by keyword" at bounding box center [333, 133] width 246 height 29
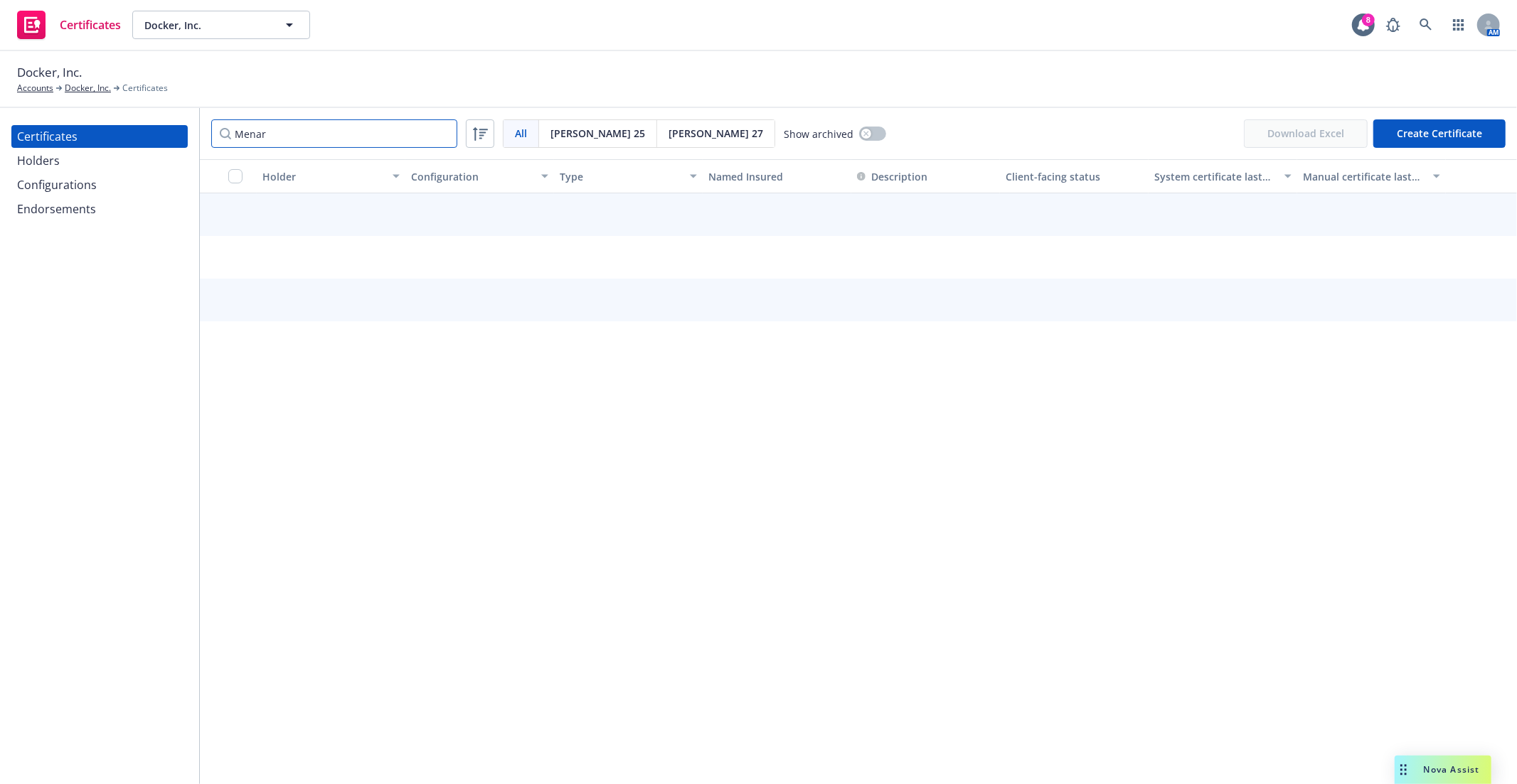
type input "[PERSON_NAME]"
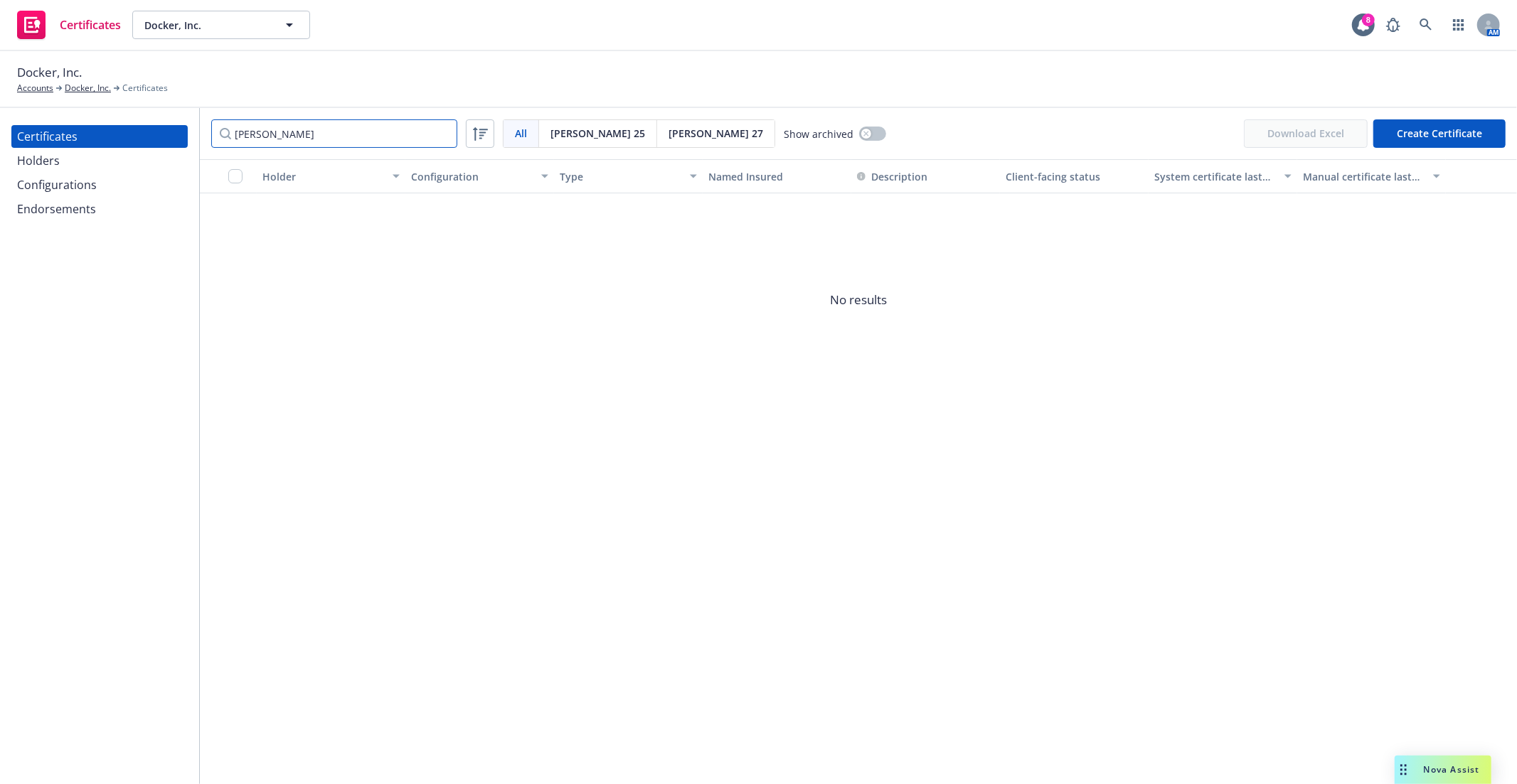
drag, startPoint x: 363, startPoint y: 136, endPoint x: 230, endPoint y: 135, distance: 133.0
click at [230, 135] on input "Menard" at bounding box center [333, 133] width 246 height 29
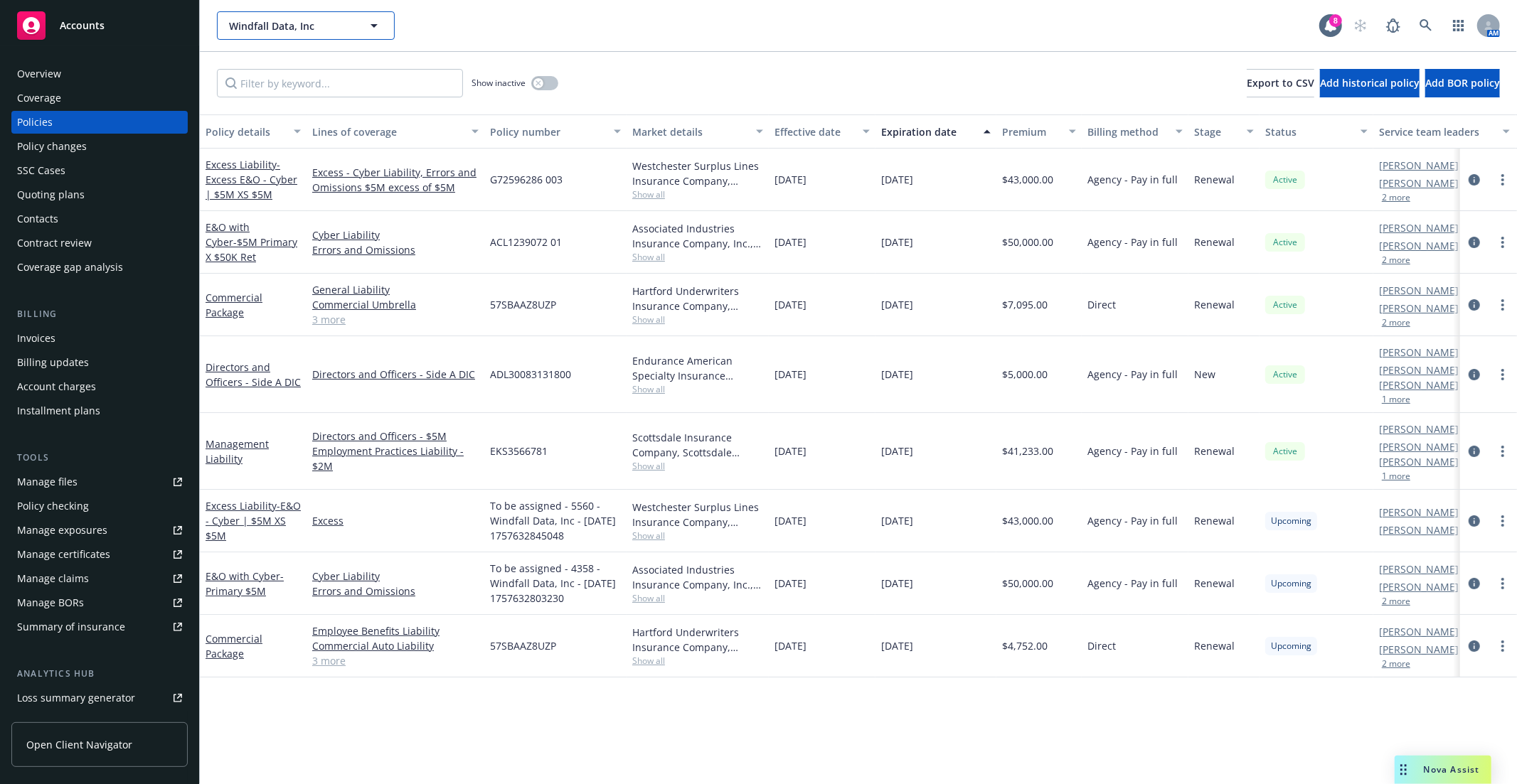
click at [304, 24] on span "Windfall Data, Inc" at bounding box center [290, 26] width 123 height 15
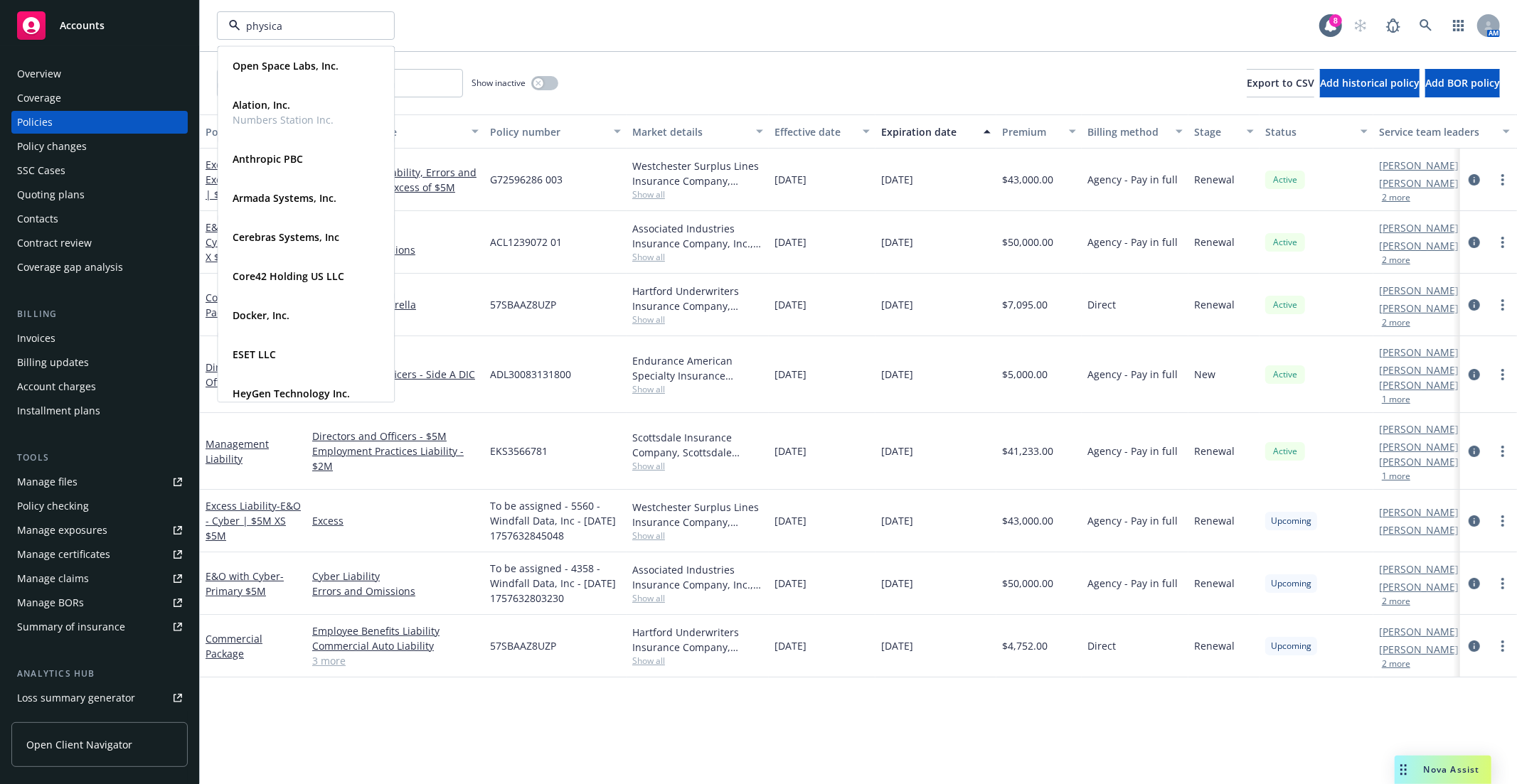
type input "physical"
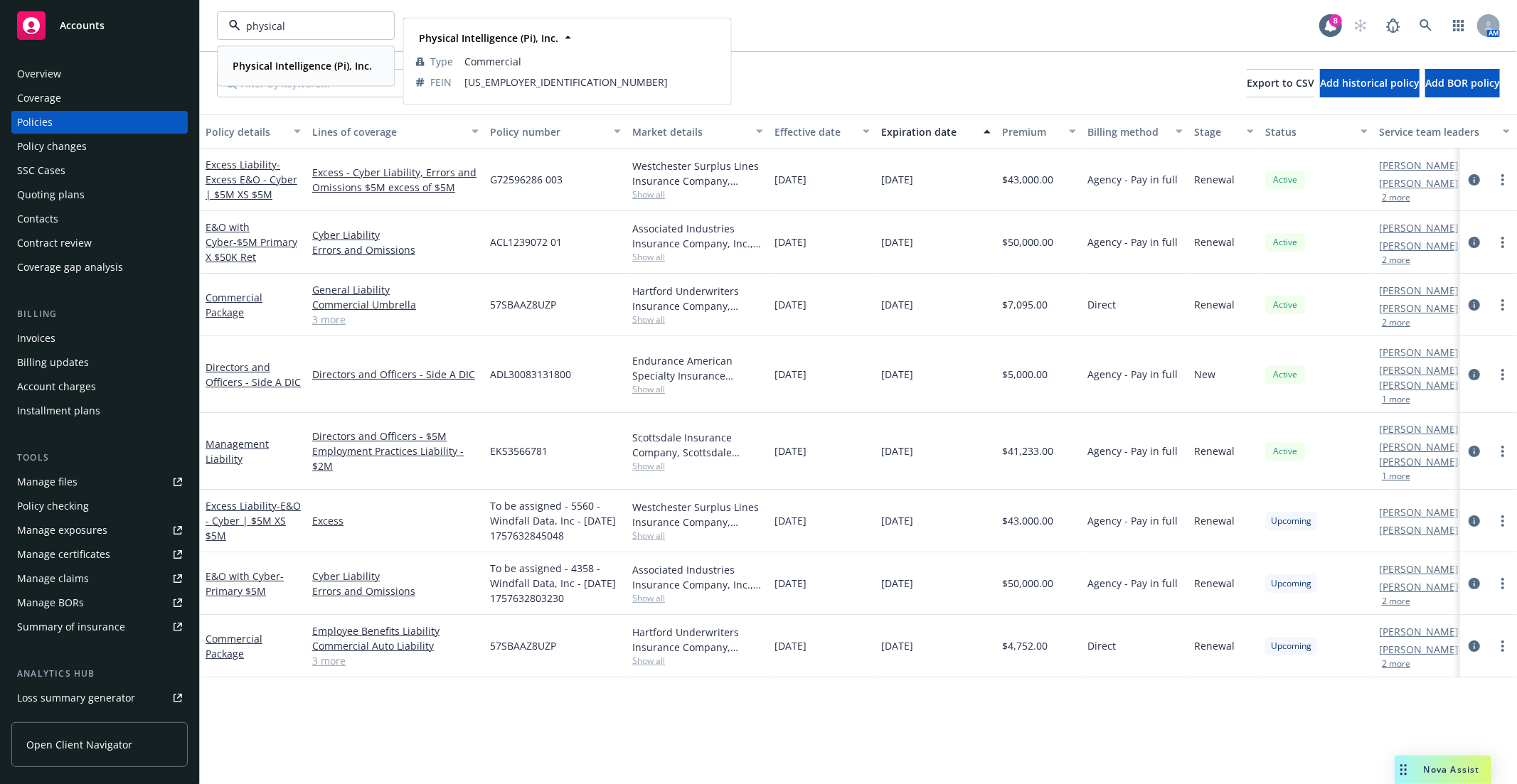
click at [317, 65] on strong "Physical Intelligence (Pi), Inc." at bounding box center [301, 66] width 139 height 14
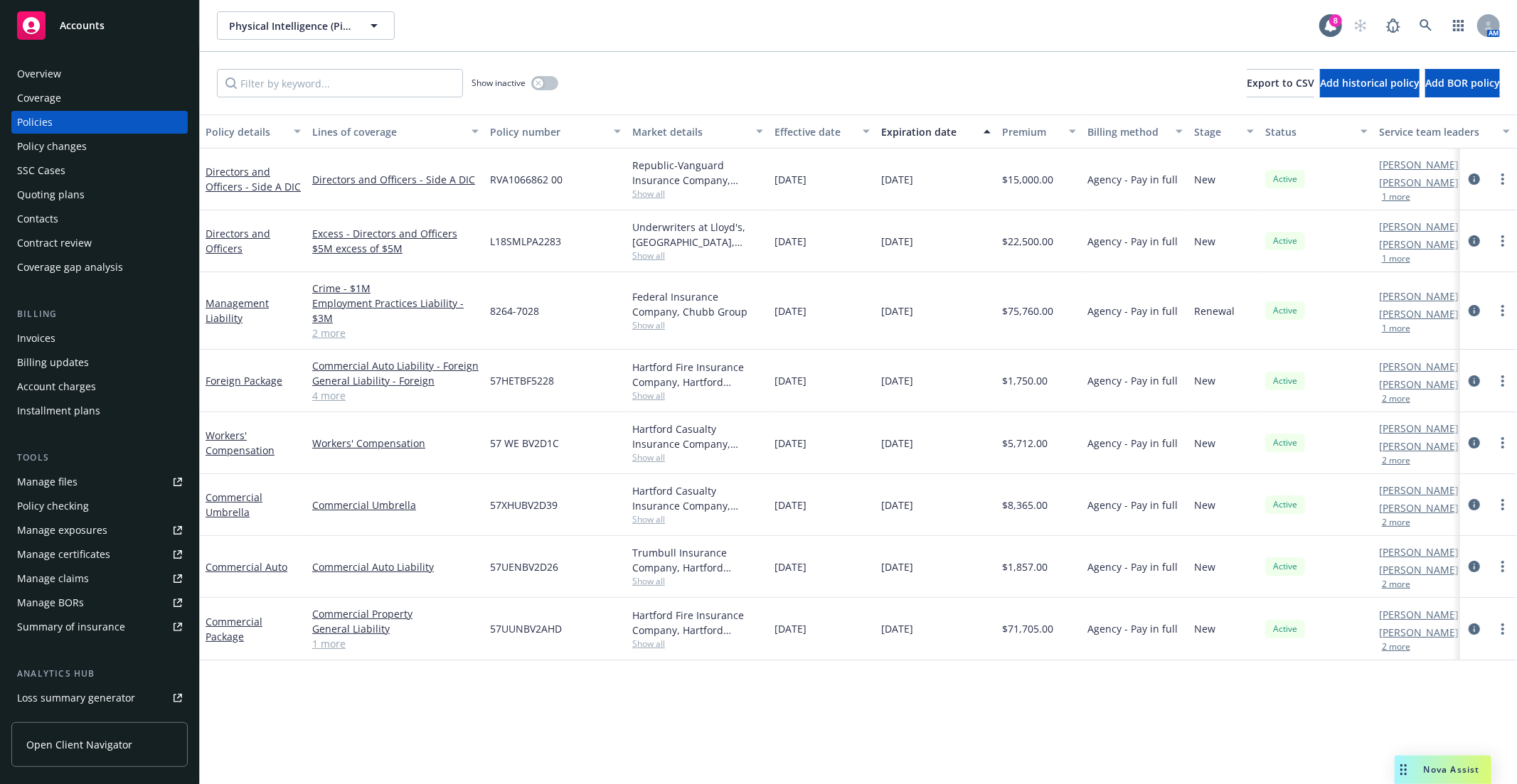
scroll to position [78, 0]
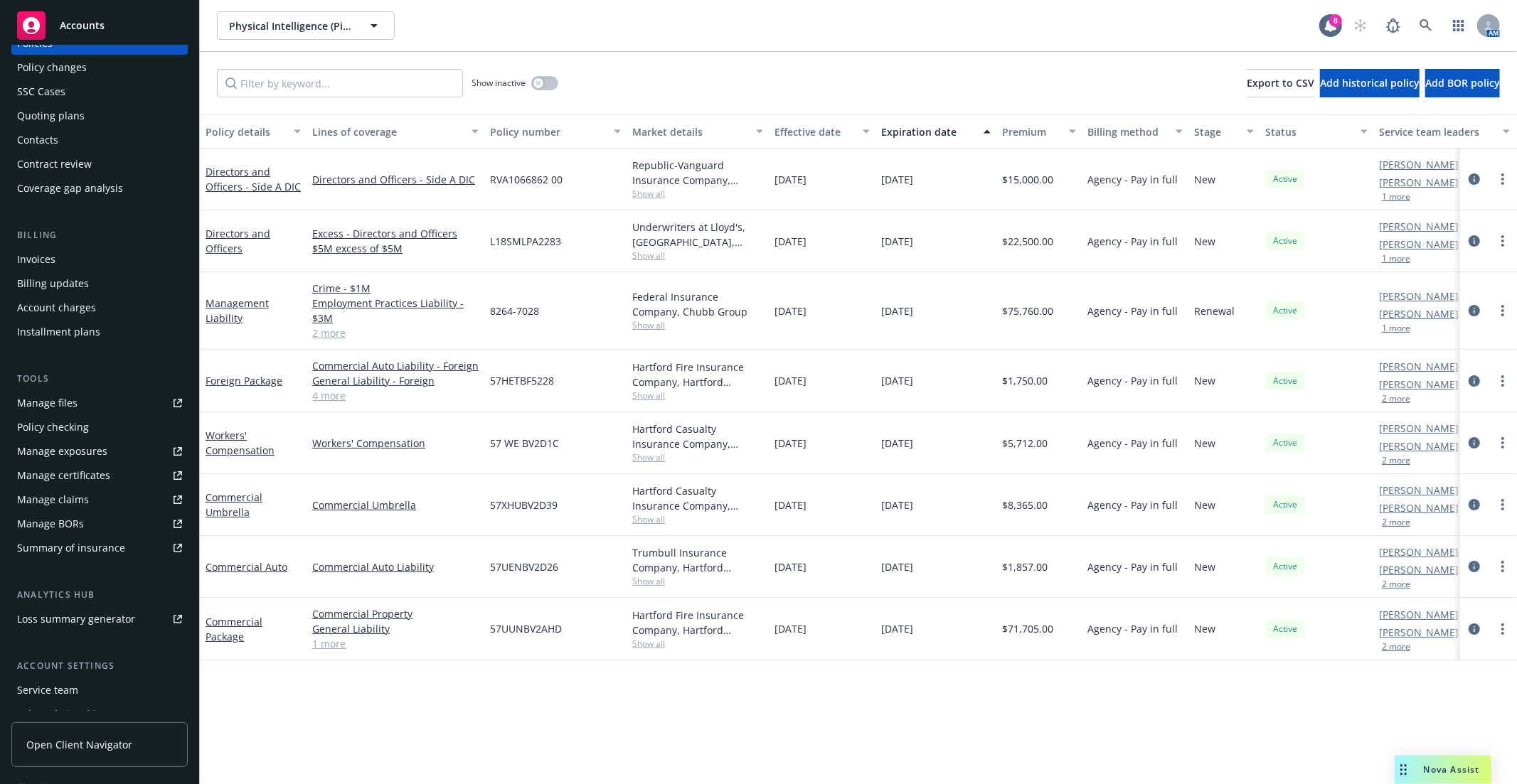
click at [87, 729] on link "Open Client Navigator" at bounding box center [99, 744] width 176 height 45
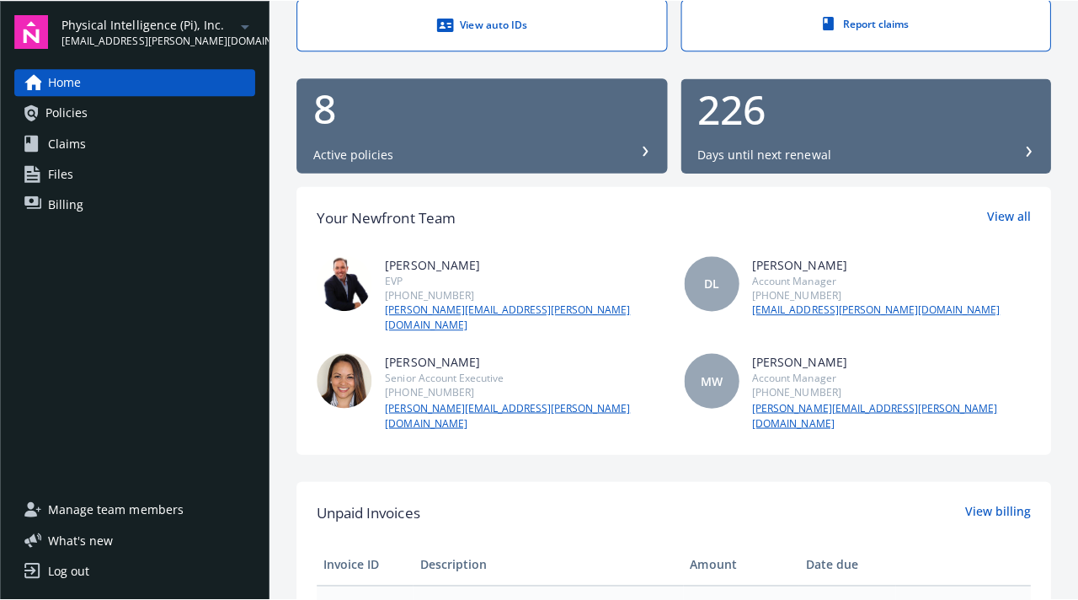
scroll to position [84, 0]
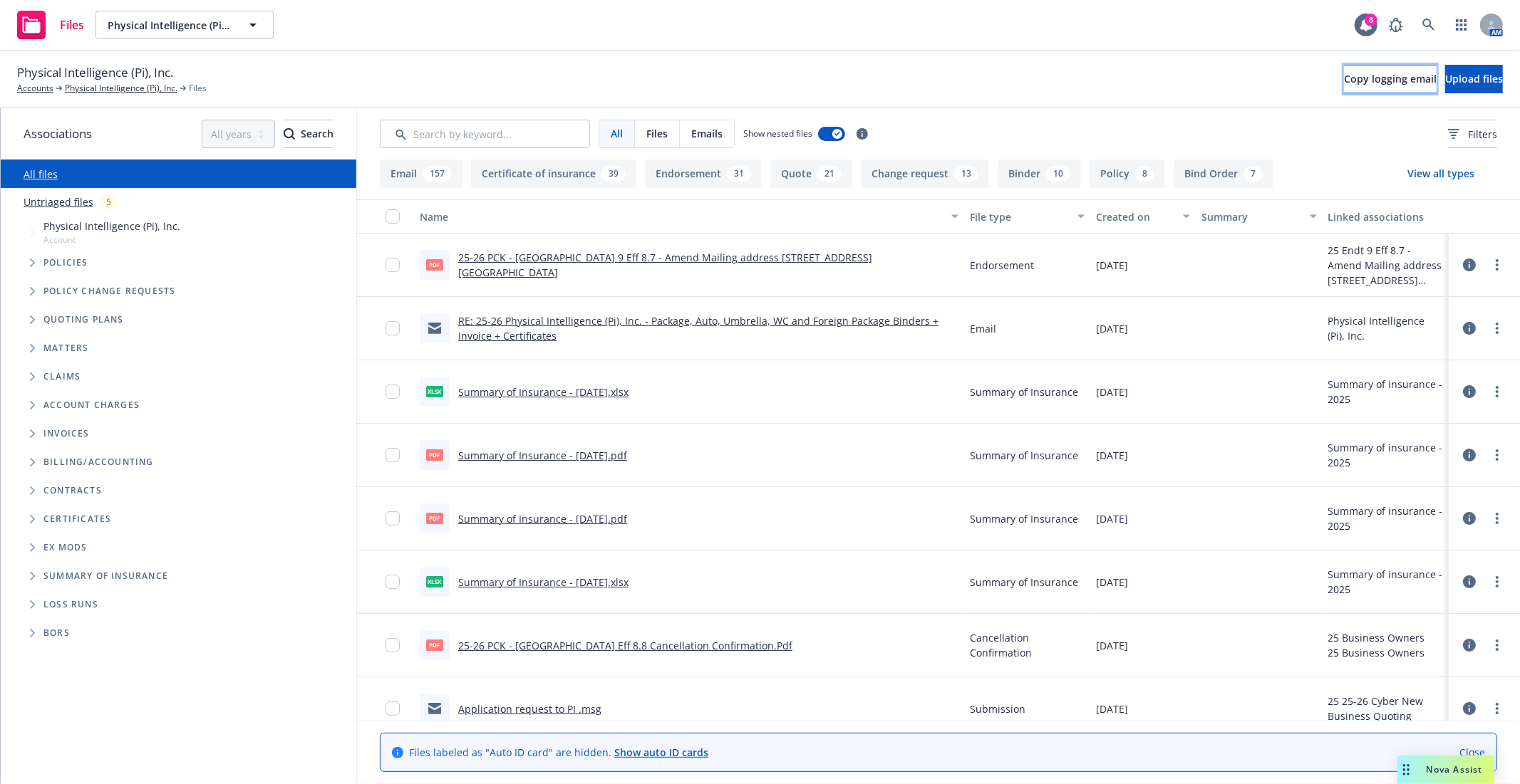
click at [1343, 72] on span "Copy logging email" at bounding box center [1389, 79] width 92 height 14
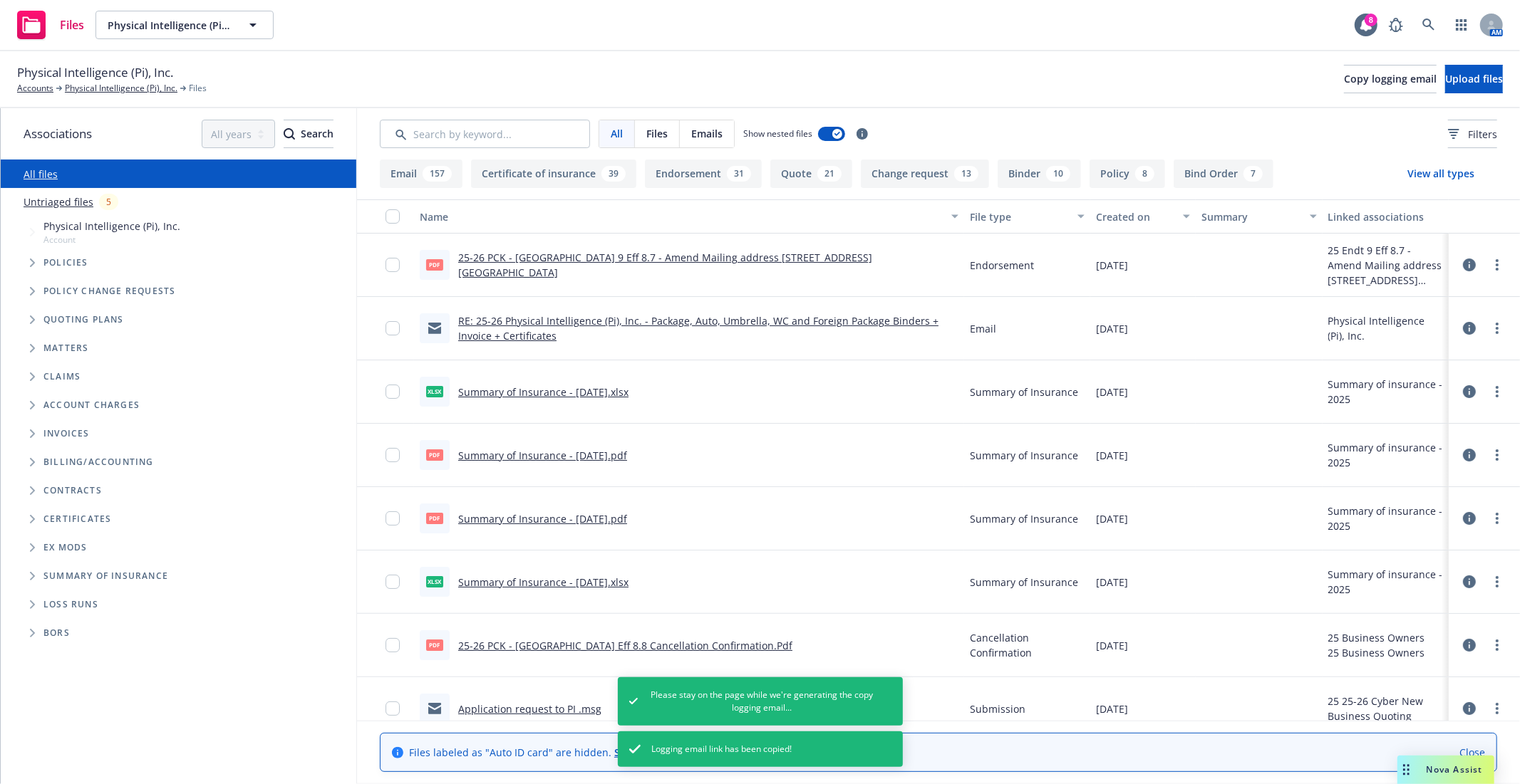
click at [43, 260] on span "Policies" at bounding box center [65, 263] width 45 height 8
click at [30, 260] on icon "Tree Example" at bounding box center [32, 263] width 6 height 8
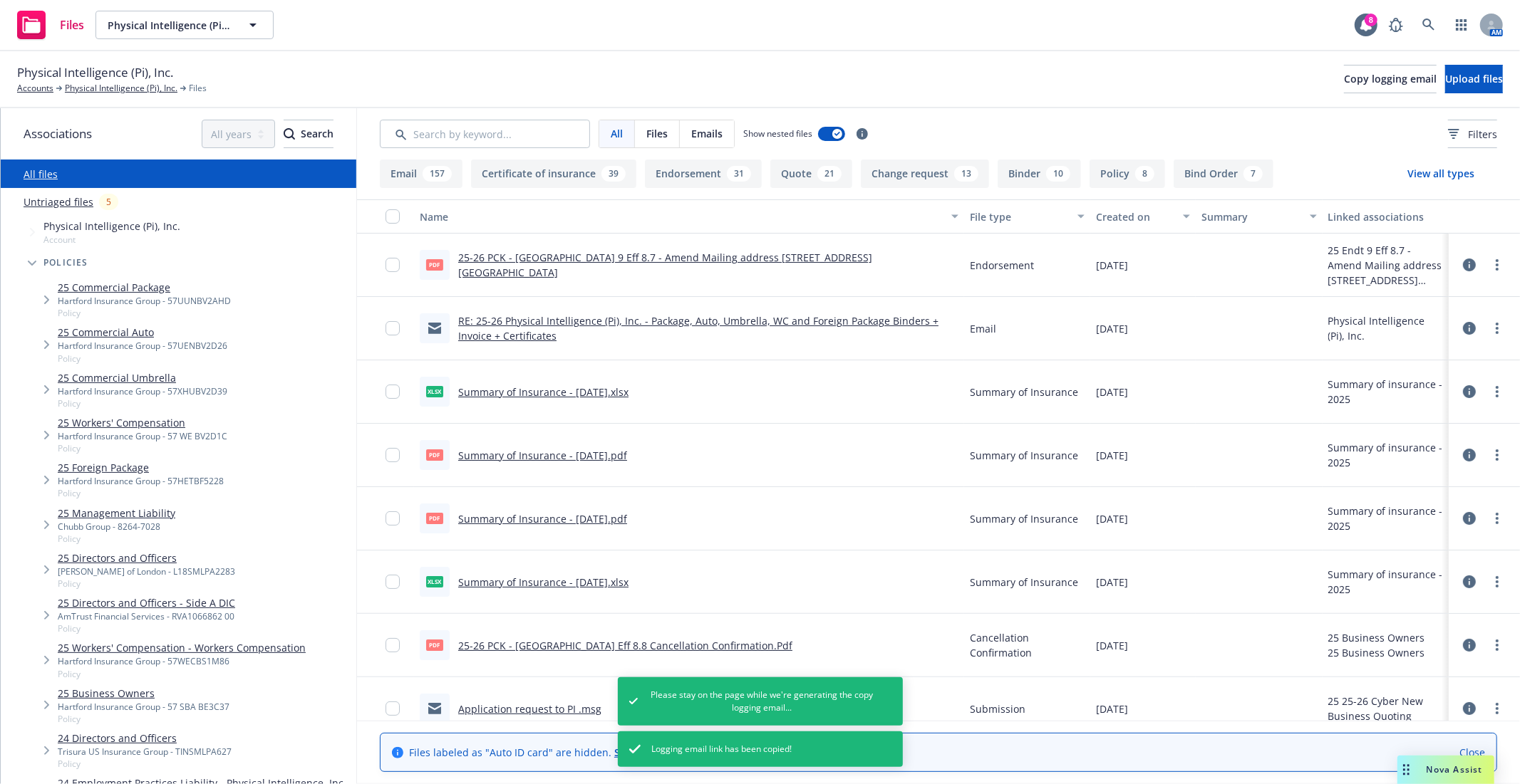
click at [121, 416] on link "25 Workers' Compensation" at bounding box center [142, 423] width 169 height 15
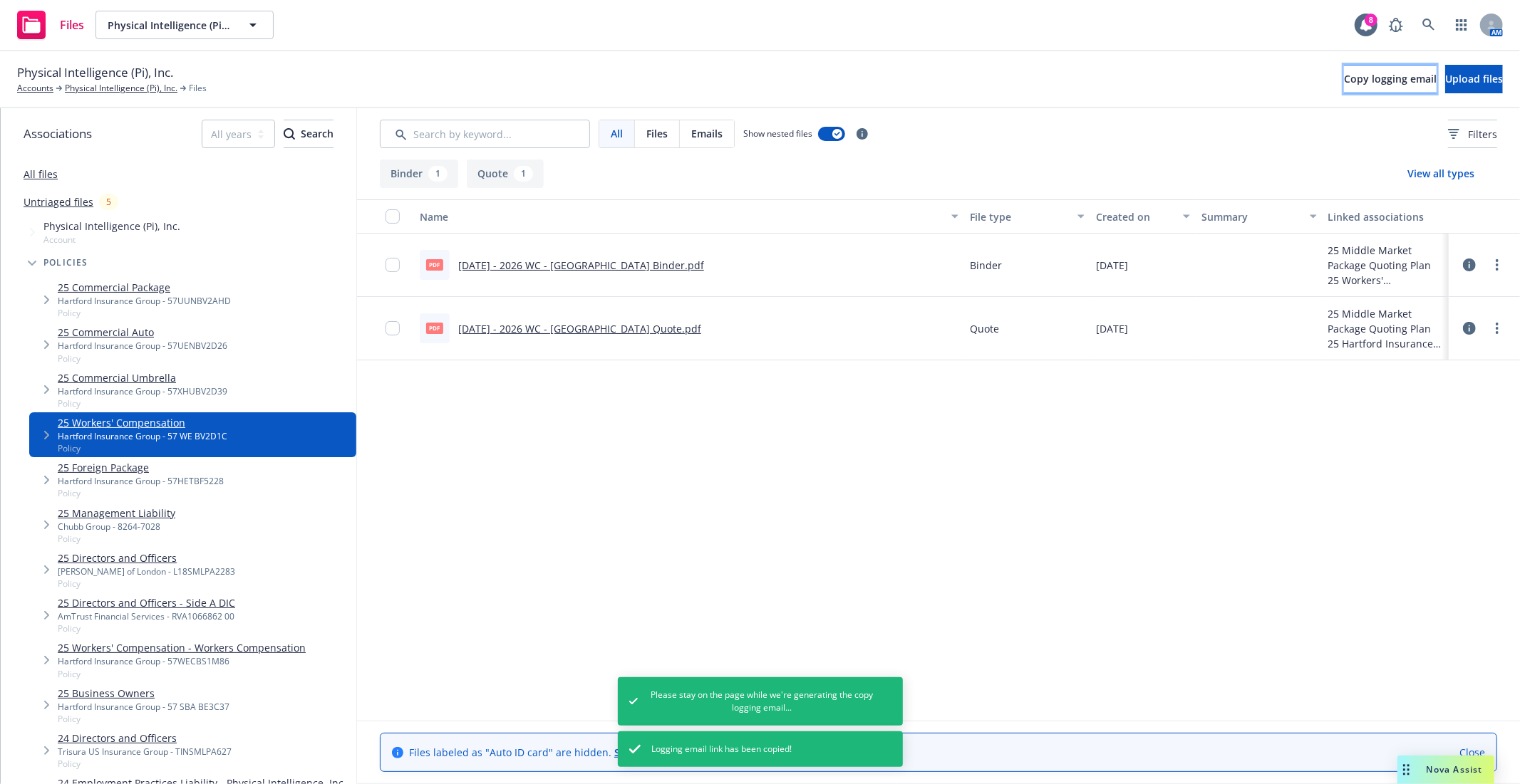
click at [1343, 83] on span "Copy logging email" at bounding box center [1389, 79] width 92 height 14
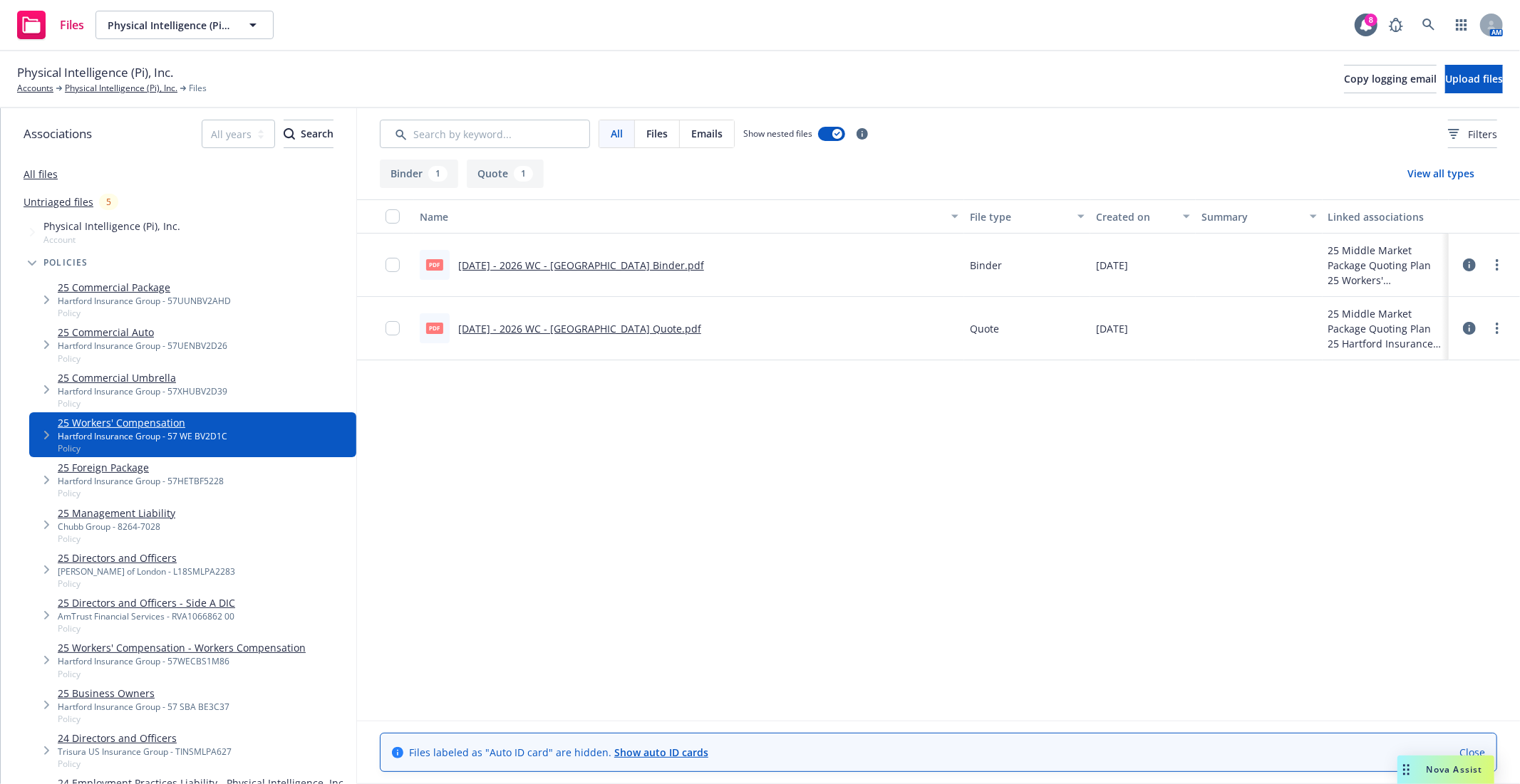
drag, startPoint x: 1469, startPoint y: 748, endPoint x: 1480, endPoint y: 744, distance: 11.7
click at [1469, 748] on link "Close" at bounding box center [1472, 753] width 25 height 15
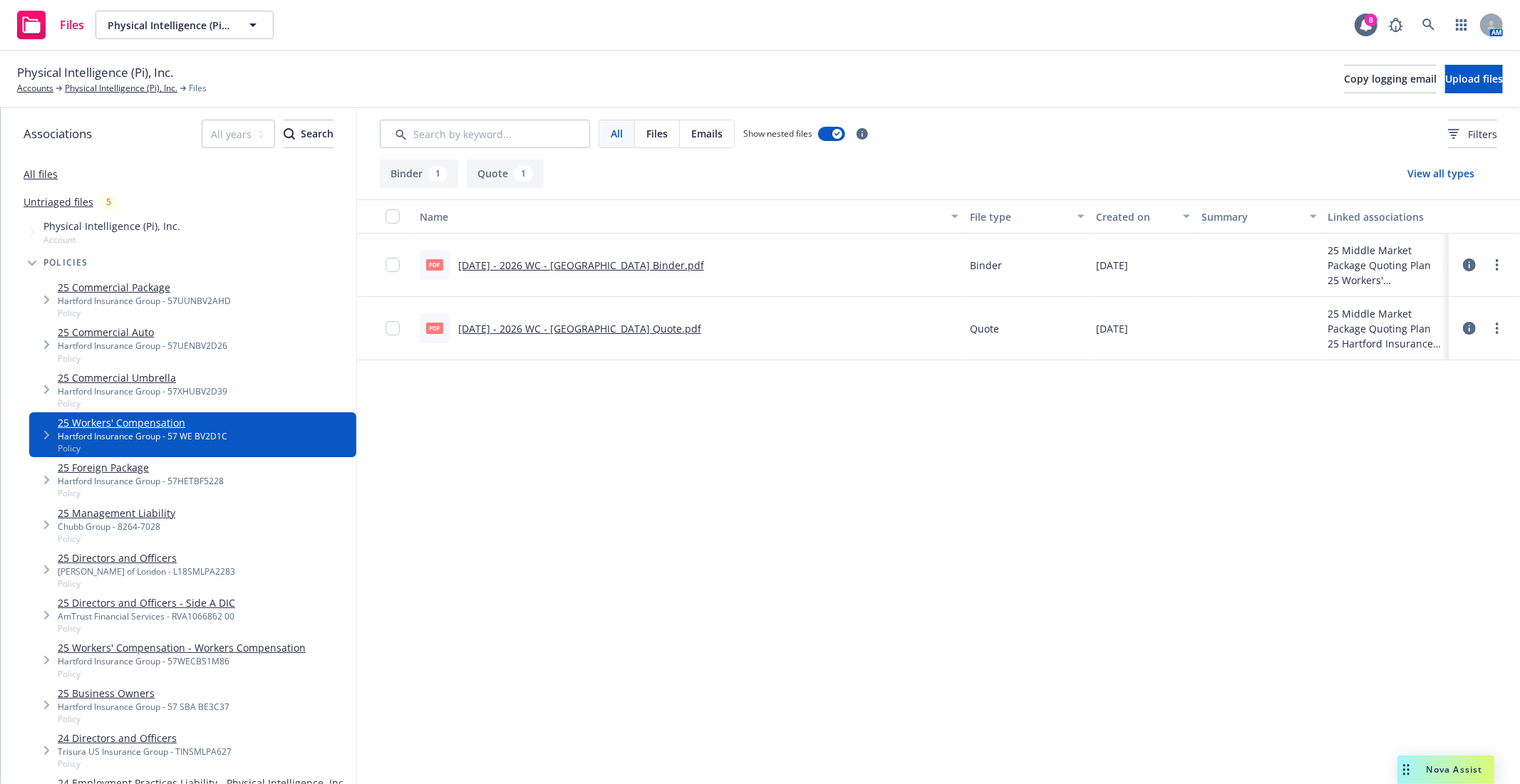
click at [842, 599] on div "Name File type Created on Summary Linked associations pdf [DATE] - 2026 WC - [G…" at bounding box center [938, 460] width 1163 height 522
click at [725, 573] on div "Name File type Created on Summary Linked associations pdf [DATE] - 2026 WC - [G…" at bounding box center [938, 460] width 1163 height 522
